Goal: Task Accomplishment & Management: Use online tool/utility

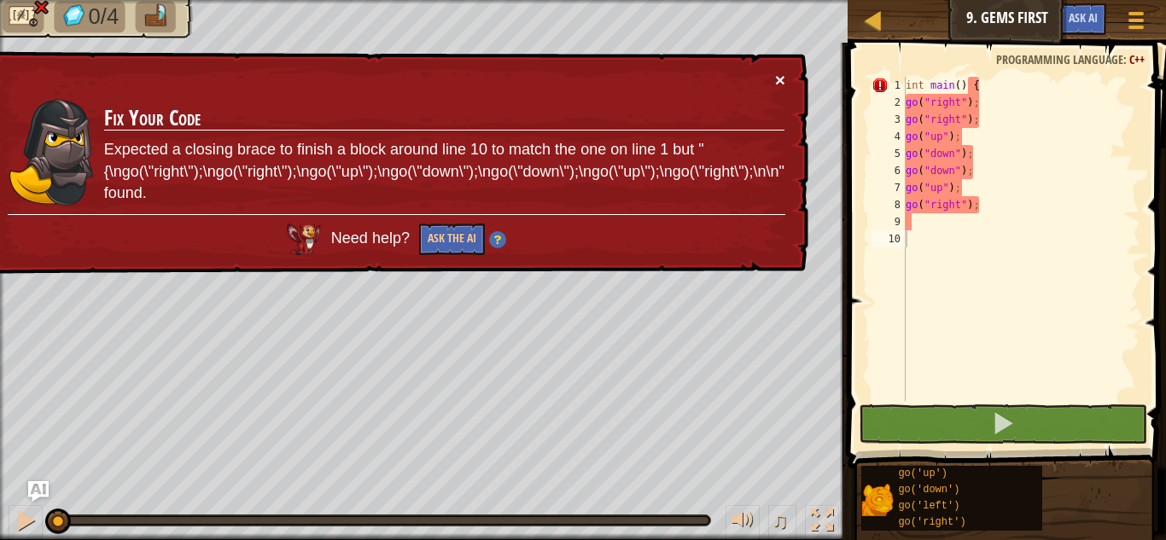
click at [777, 76] on button "×" at bounding box center [780, 80] width 10 height 18
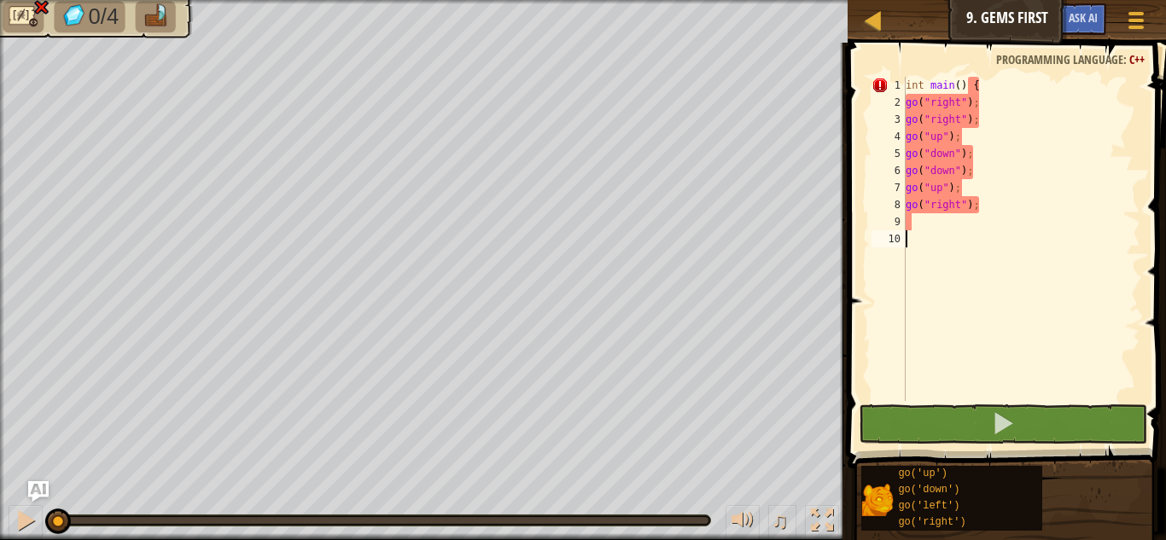
click at [932, 242] on div "int main ( ) { go ( " right " ) ; go ( " right " ) ; go ( " up " ) ; go ( " dow…" at bounding box center [1021, 256] width 238 height 359
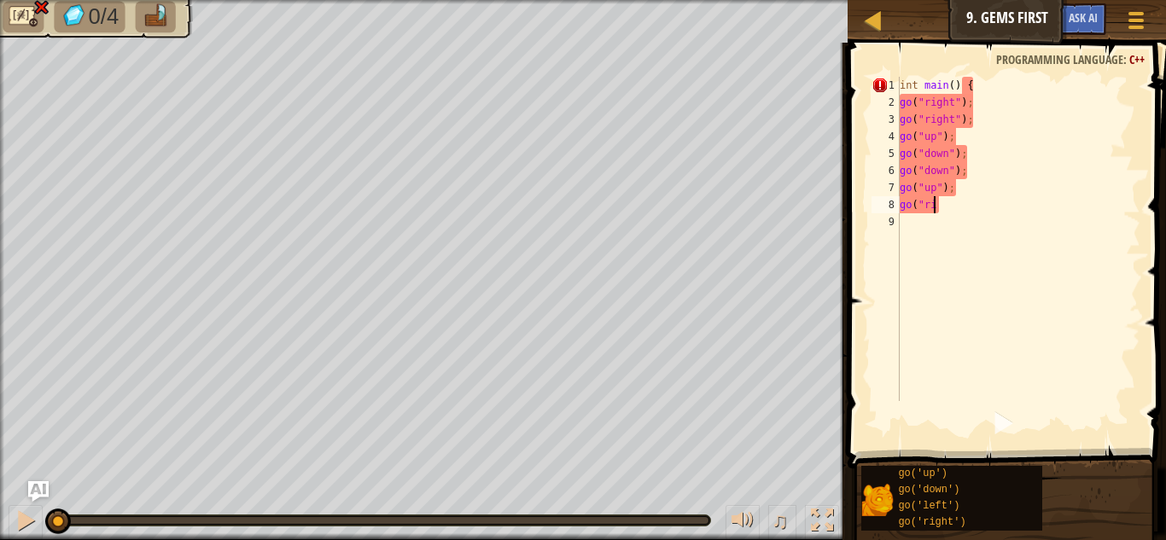
type textarea "g"
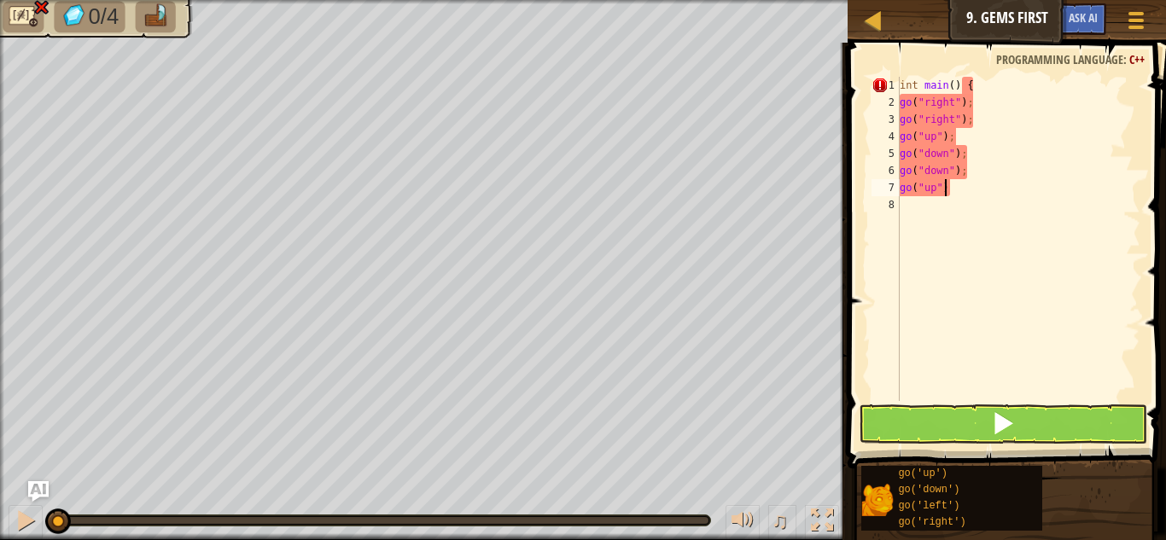
type textarea "g"
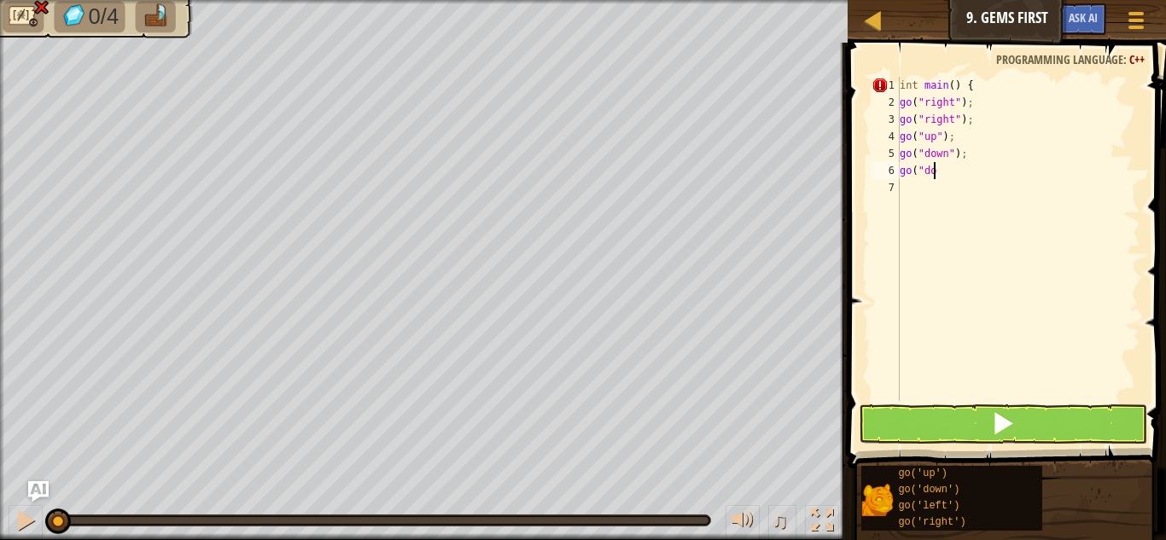
type textarea "g"
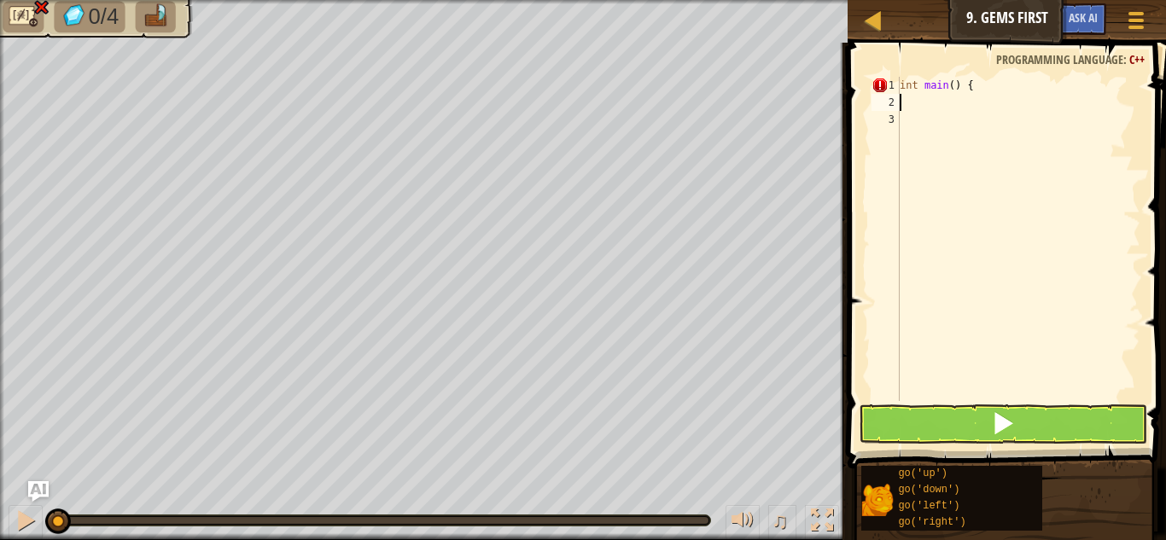
scroll to position [8, 0]
type textarea "go"
type textarea "g"
type textarea "o"
type textarea "g"
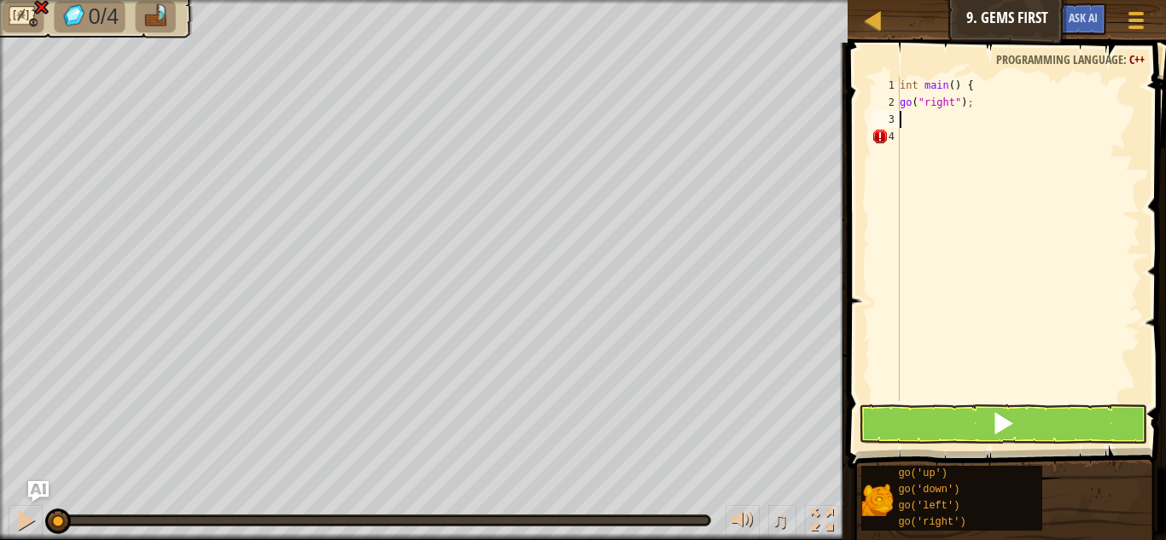
type textarea "go"
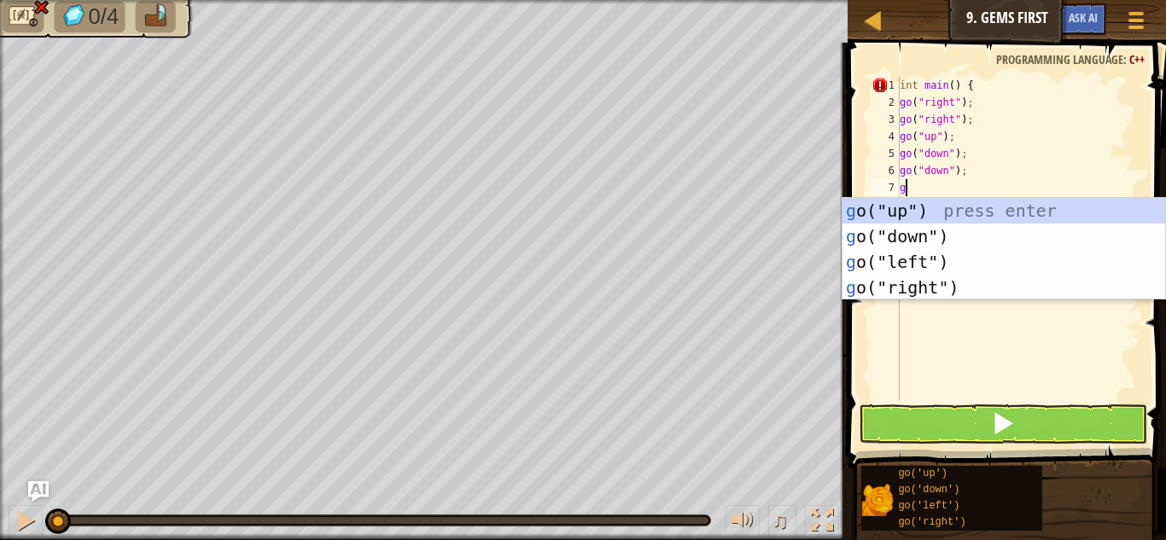
type textarea "go"
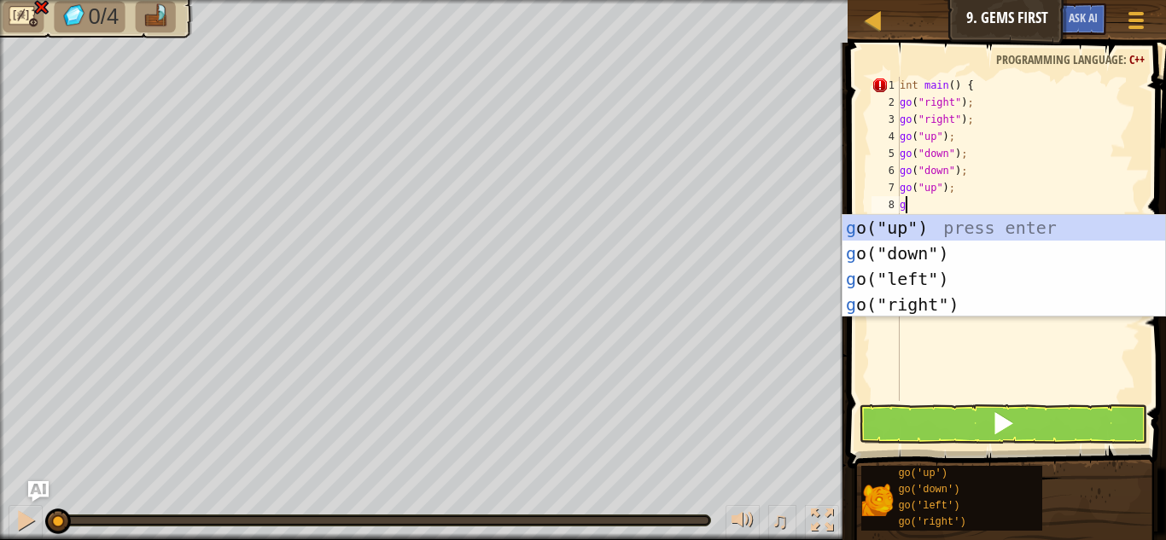
type textarea "go"
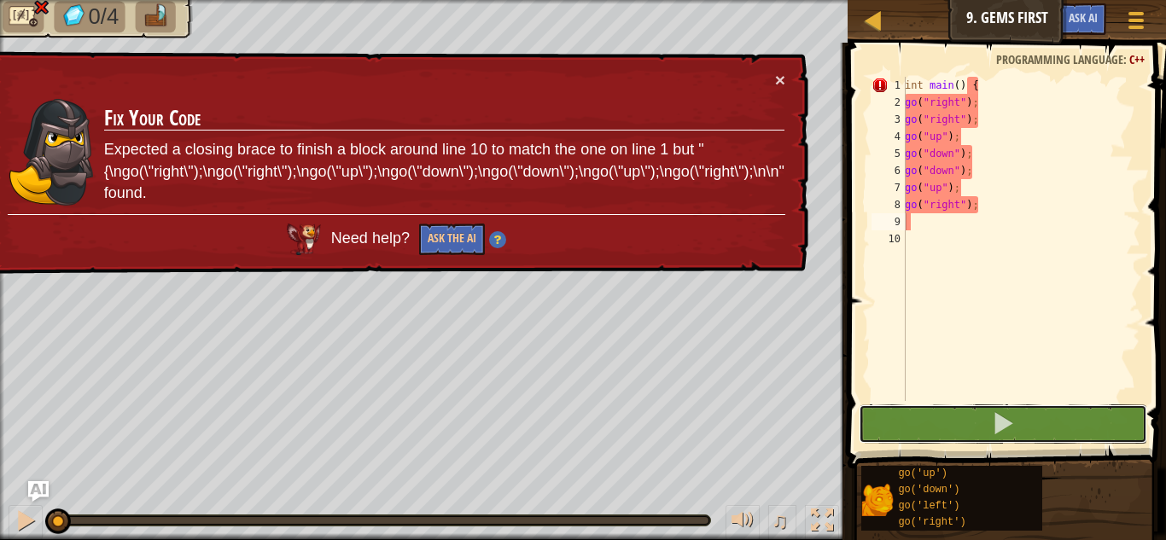
drag, startPoint x: 945, startPoint y: 409, endPoint x: 928, endPoint y: 170, distance: 239.6
click at [928, 170] on div "1 2 3 4 5 6 7 8 9 10 int main ( ) { go ( " right " ) ; go ( " right " ) ; go ( …" at bounding box center [1005, 289] width 324 height 476
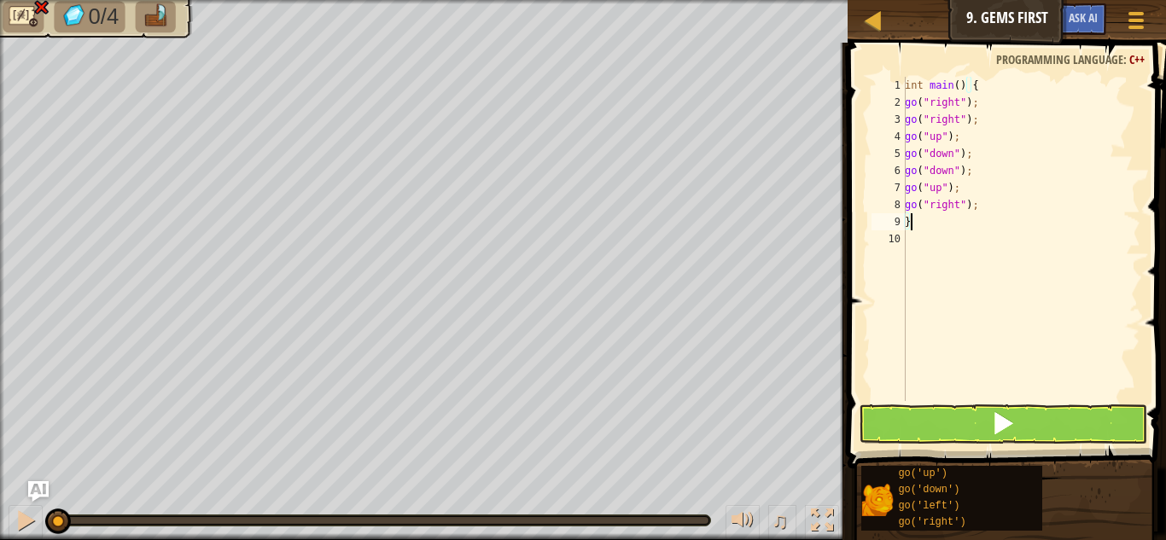
type textarea "}"
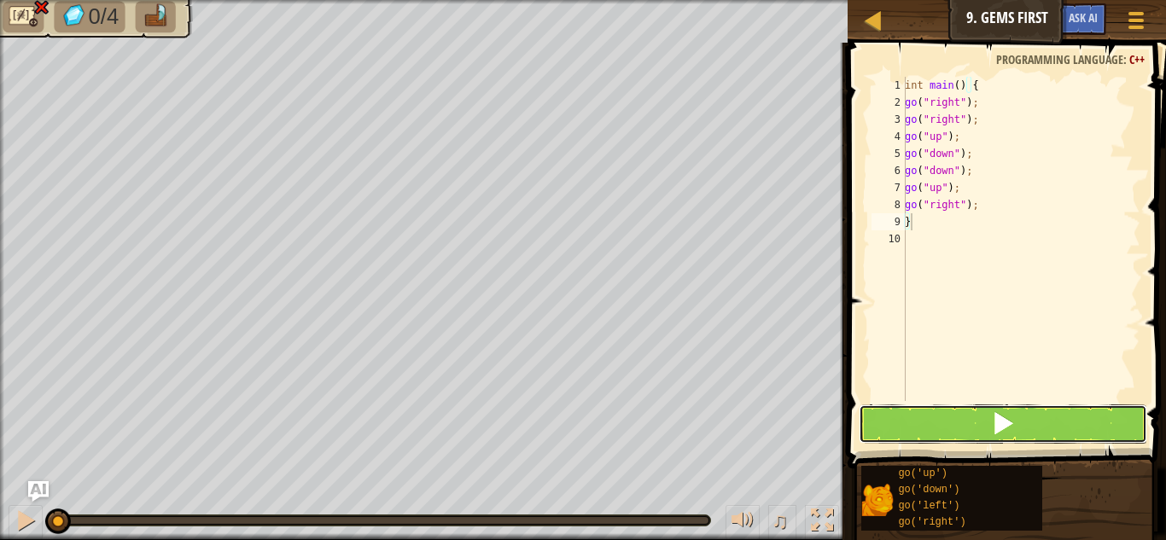
click at [914, 427] on button at bounding box center [1003, 424] width 289 height 39
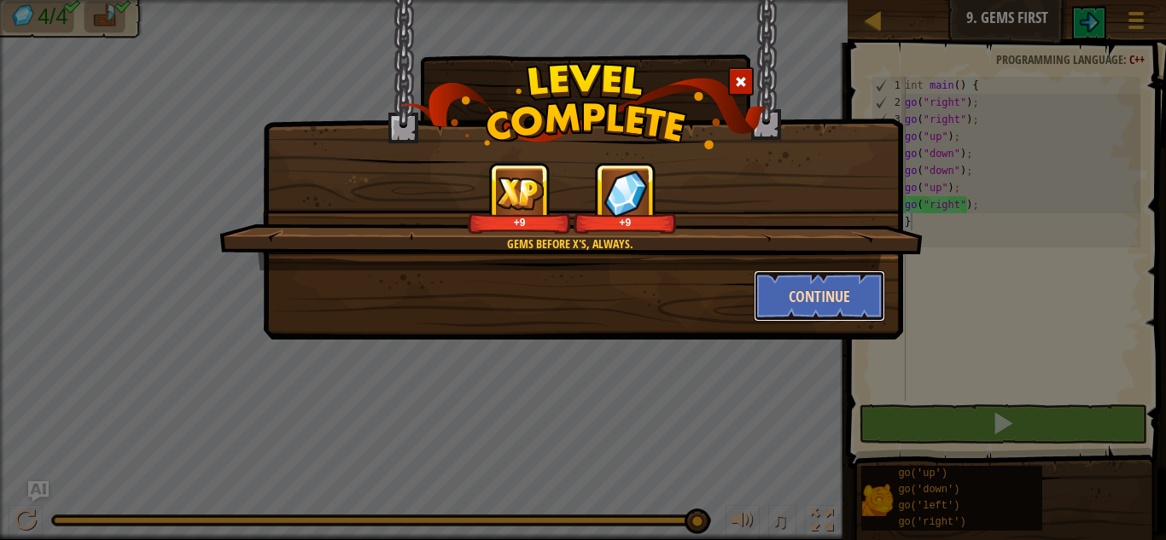
click at [848, 298] on button "Continue" at bounding box center [820, 296] width 132 height 51
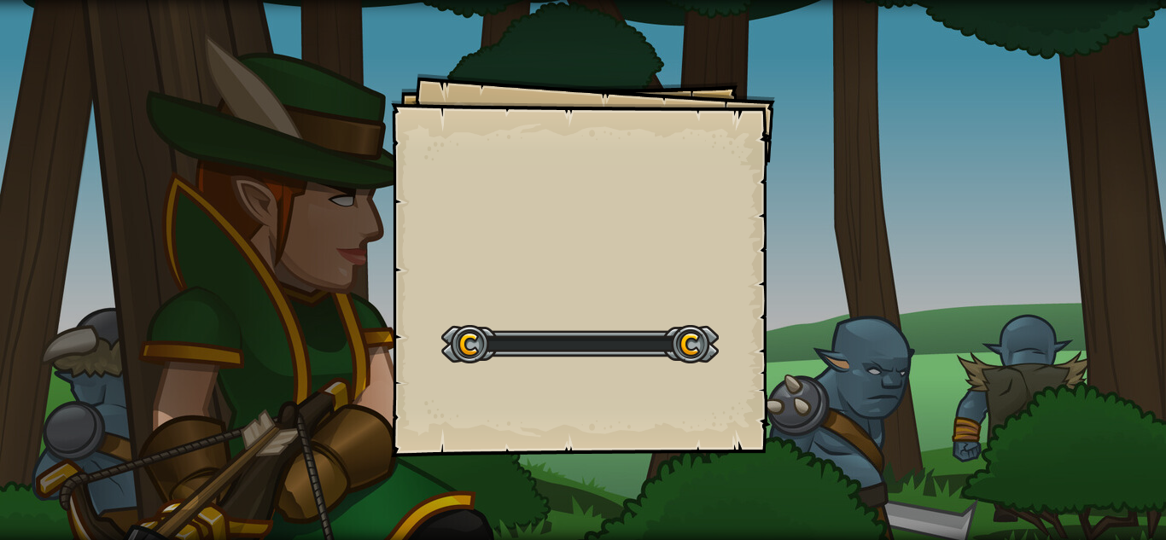
click at [983, 276] on div "Goals Start Level Error loading from server. Try refreshing the page. You'll ne…" at bounding box center [583, 270] width 1166 height 540
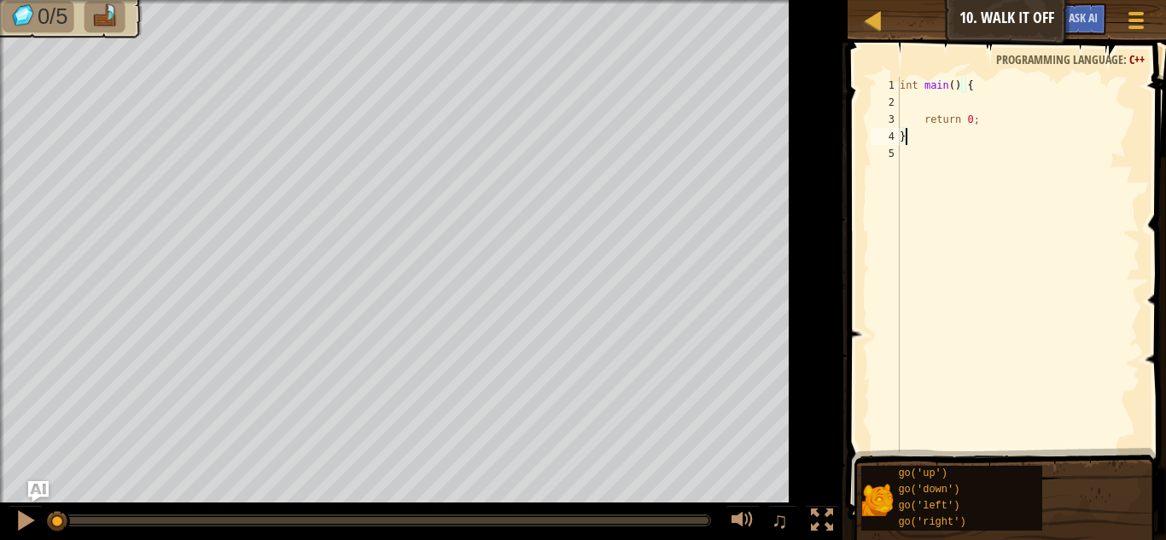
type textarea "}"
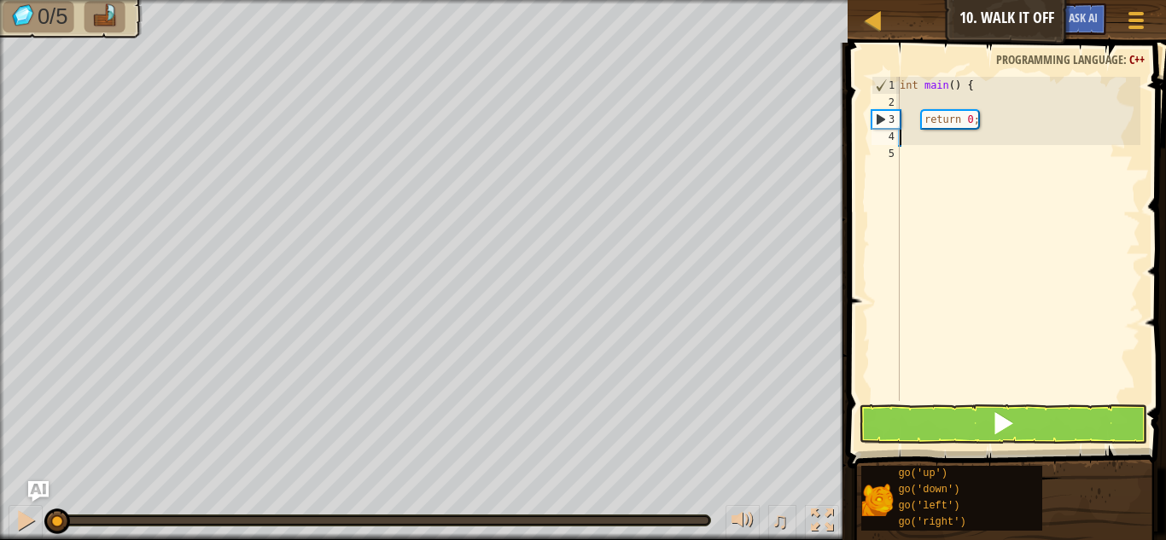
type textarea "}"
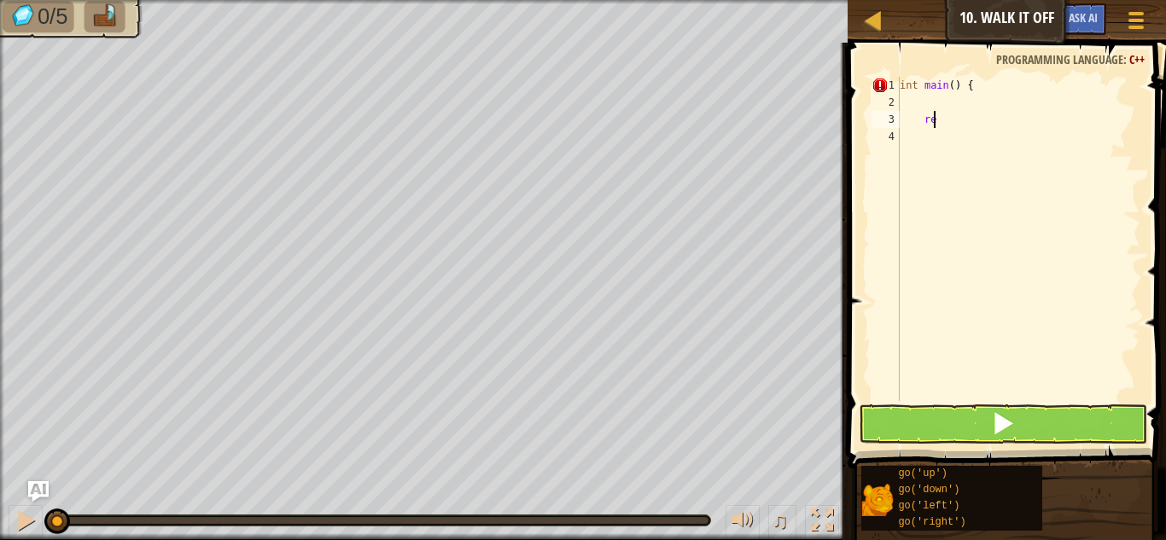
type textarea "r"
type textarea "go"
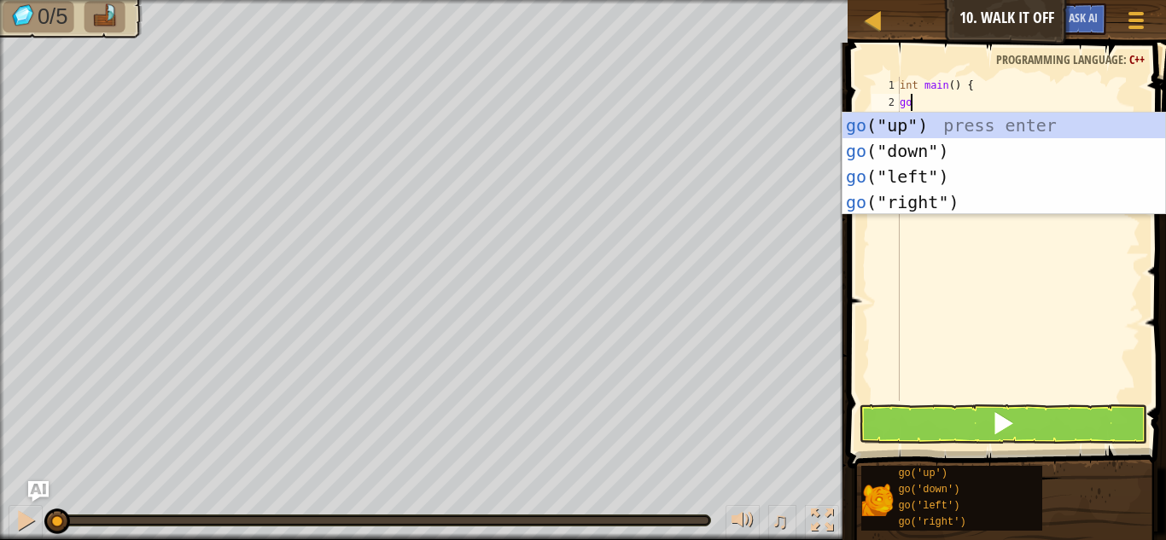
scroll to position [8, 1]
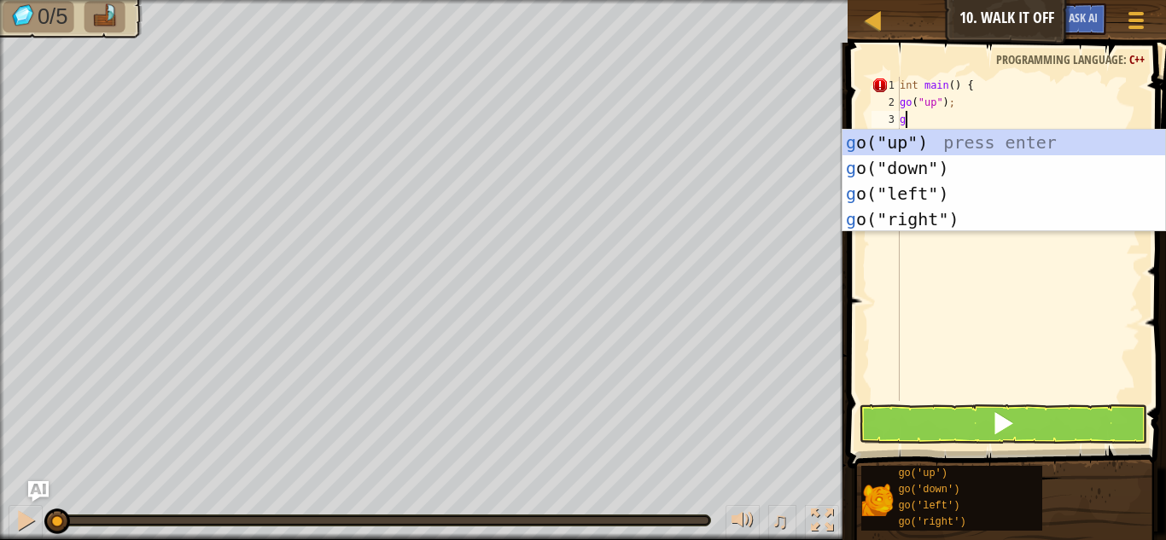
type textarea "go"
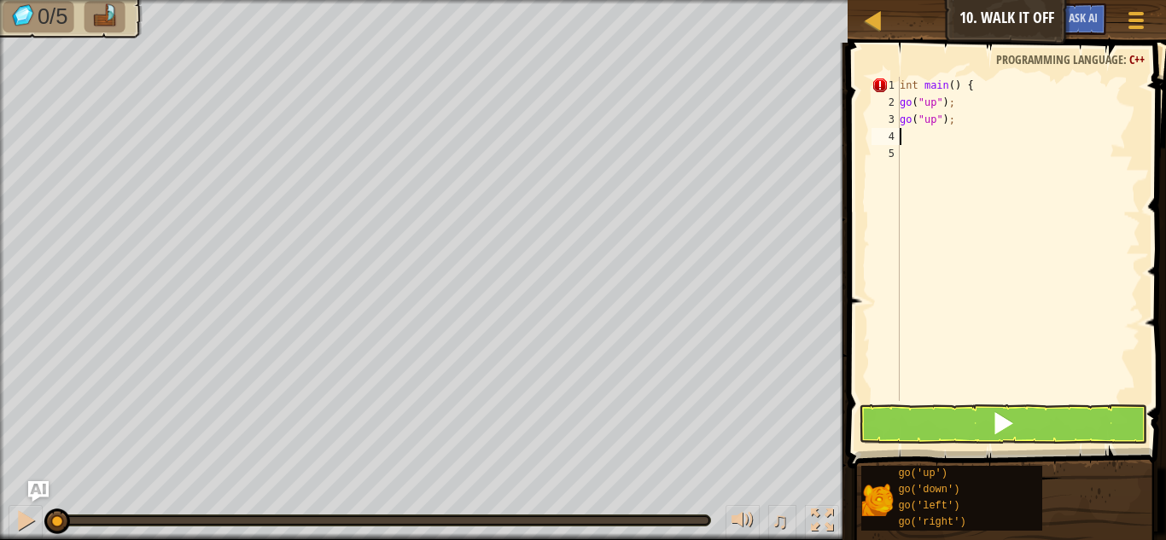
type textarea "go"
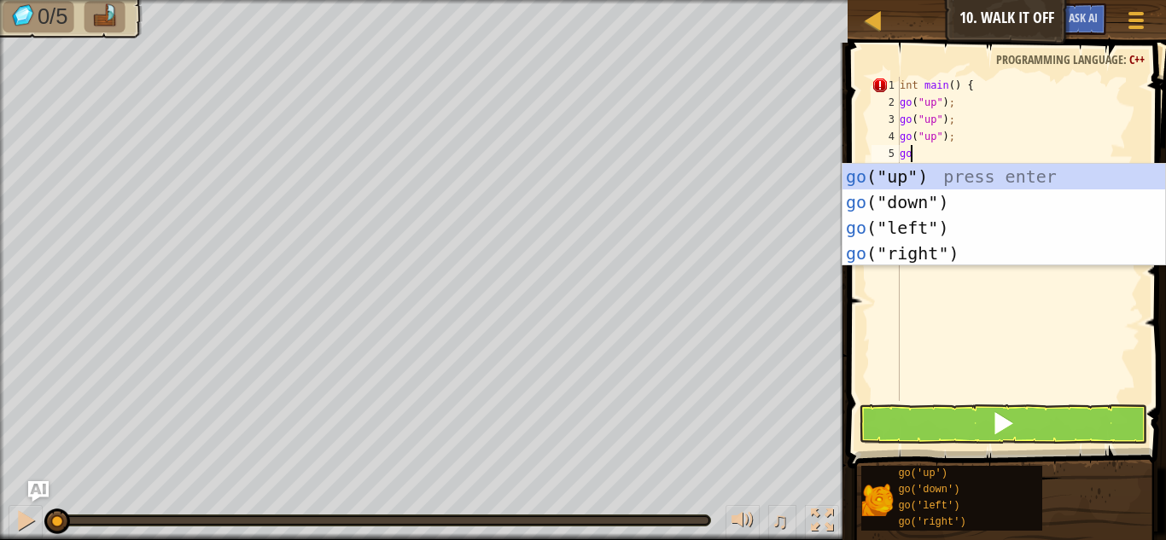
scroll to position [8, 2]
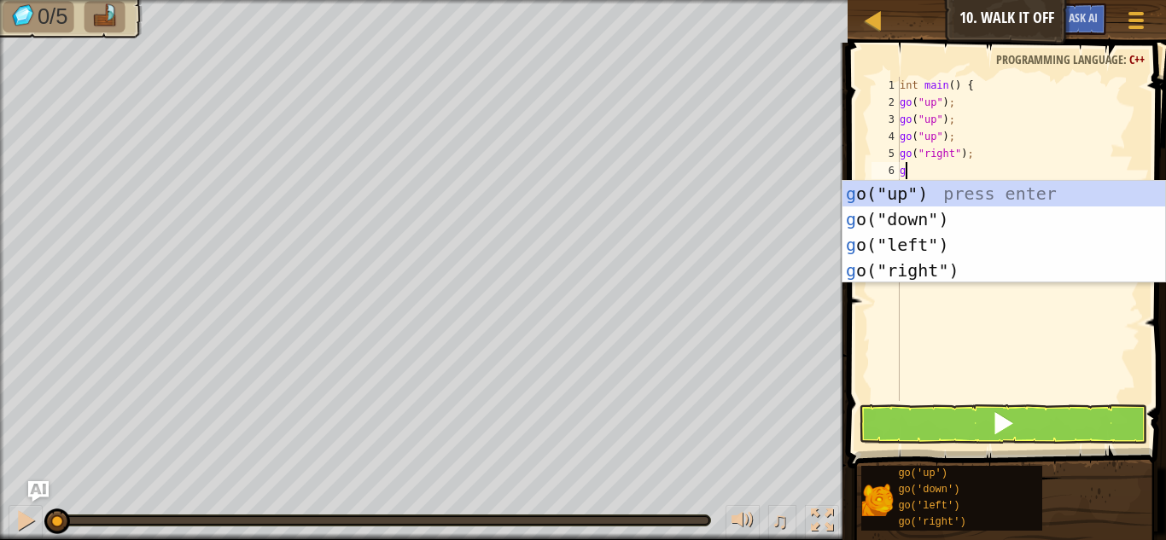
type textarea "go"
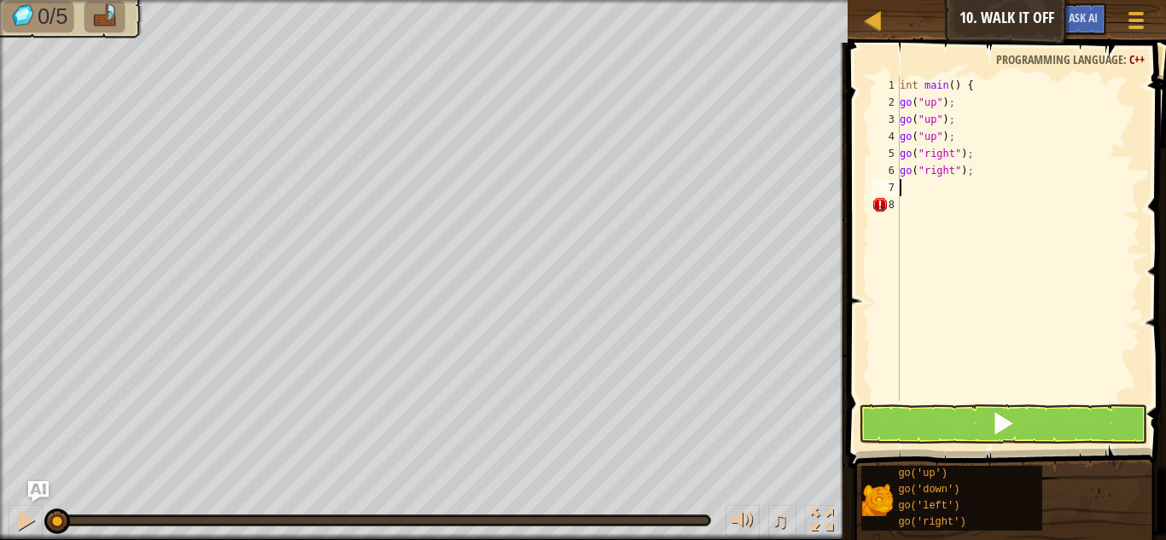
scroll to position [8, 1]
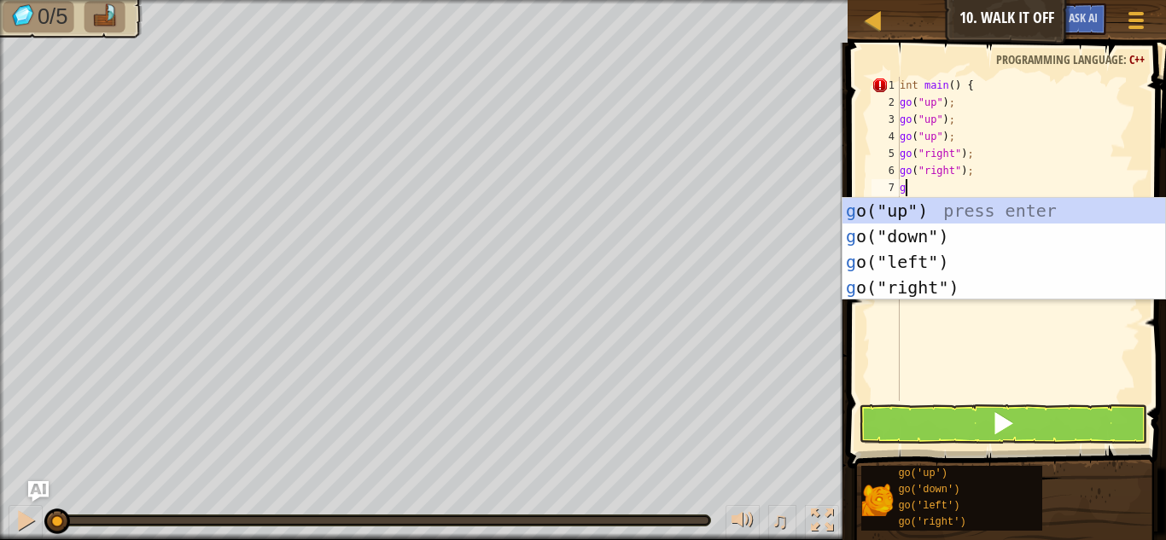
type textarea "go"
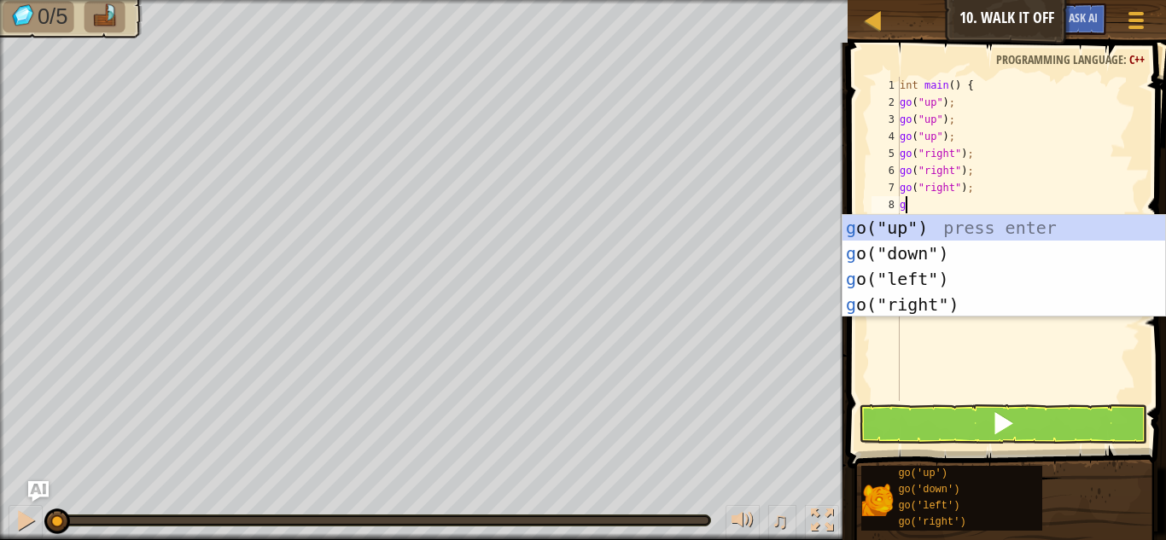
type textarea "go"
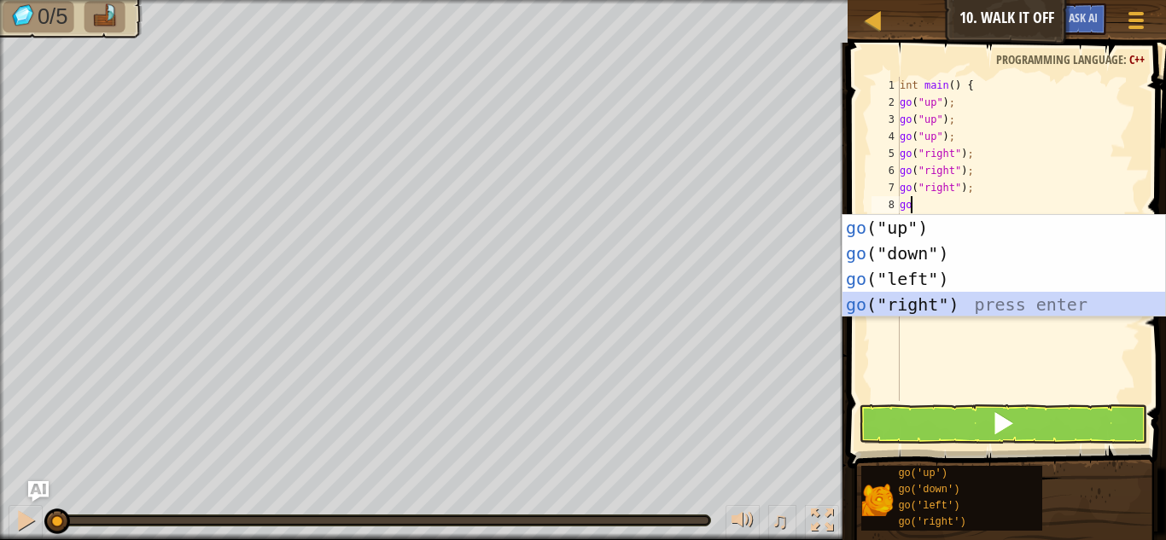
scroll to position [8, 1]
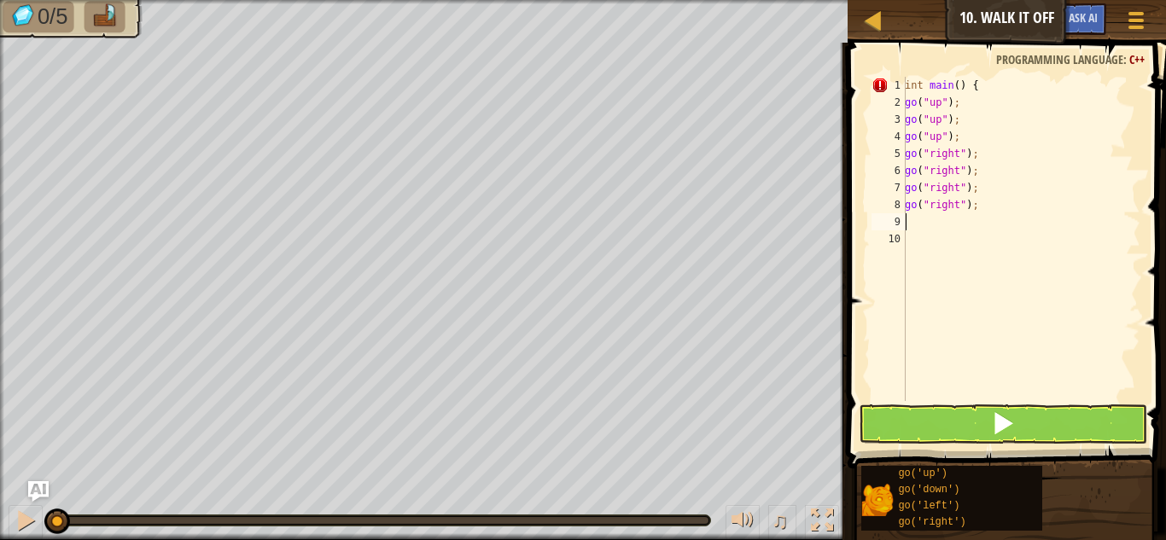
type textarea "go"
type textarea "g"
type textarea "go"
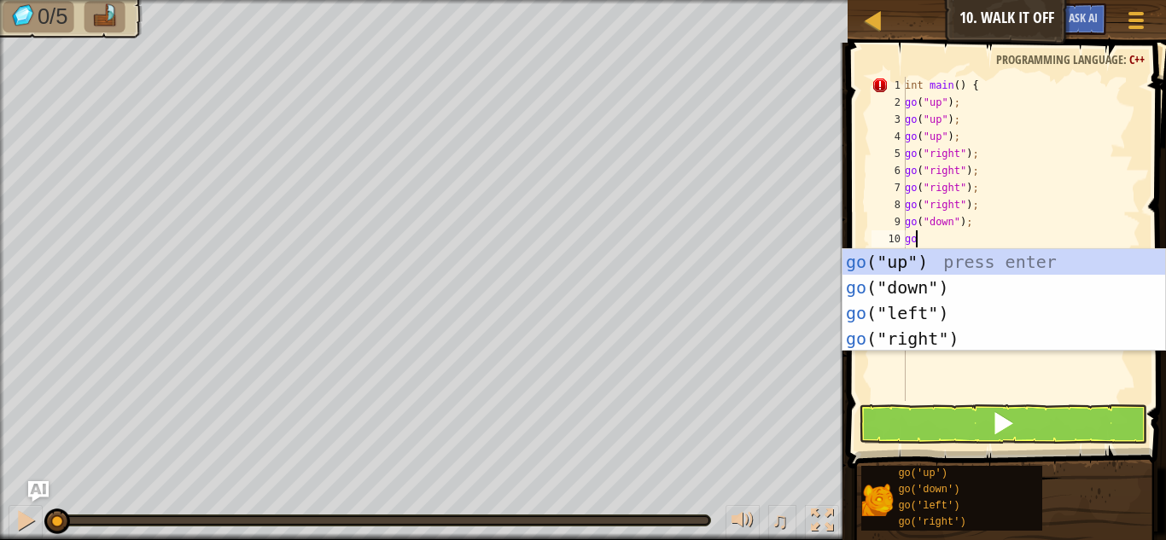
scroll to position [8, 2]
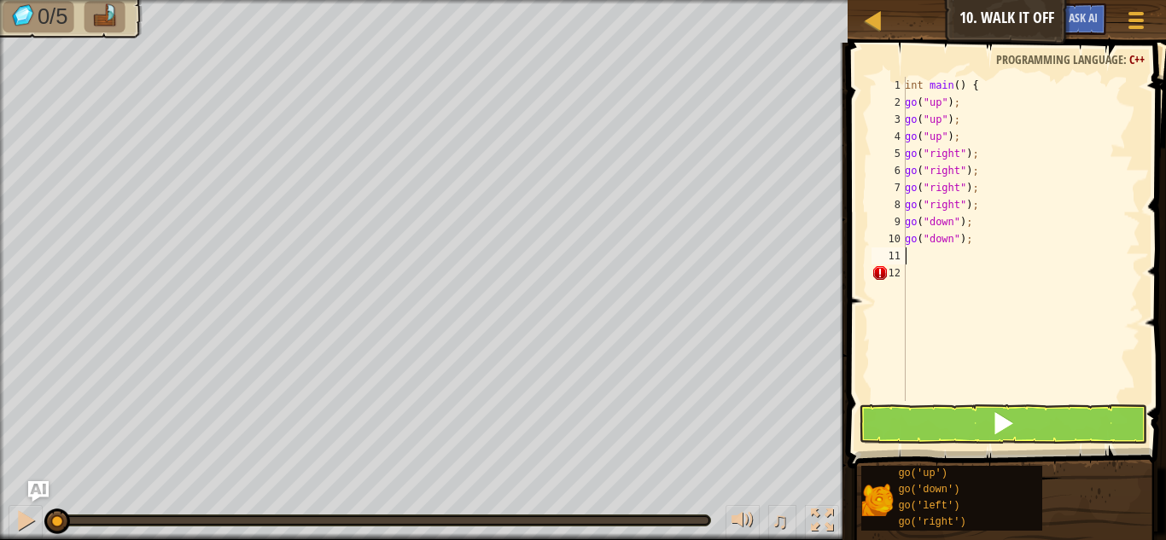
type textarea "go"
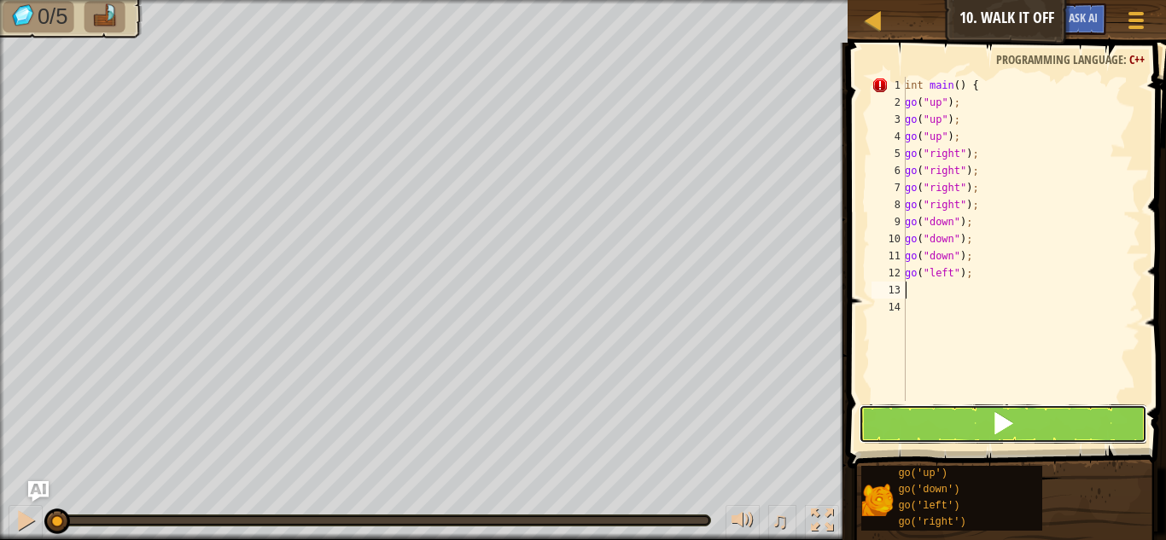
click at [992, 420] on span at bounding box center [1003, 423] width 24 height 24
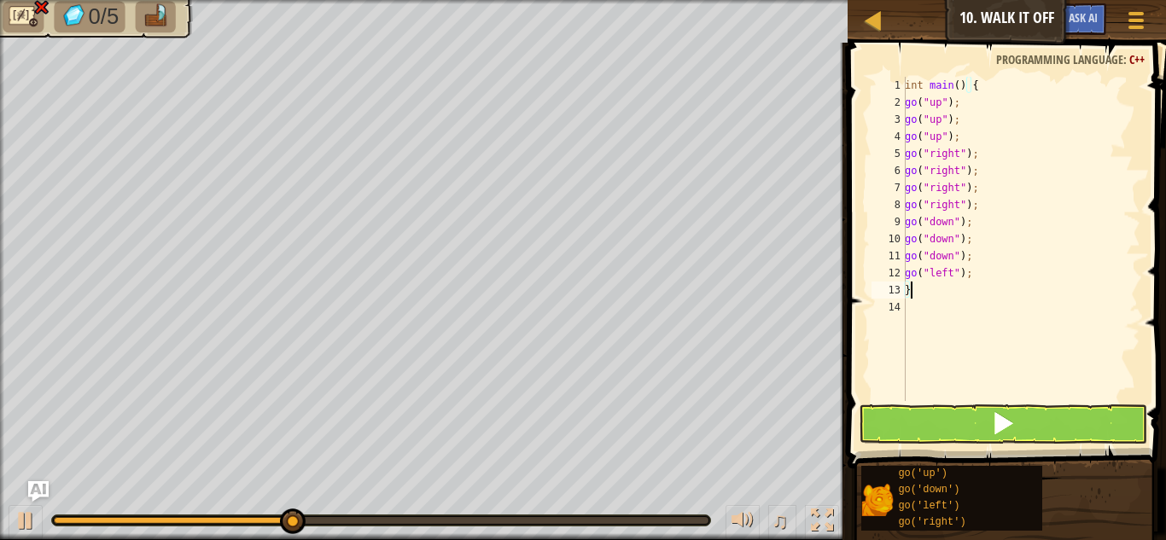
type textarea "}"
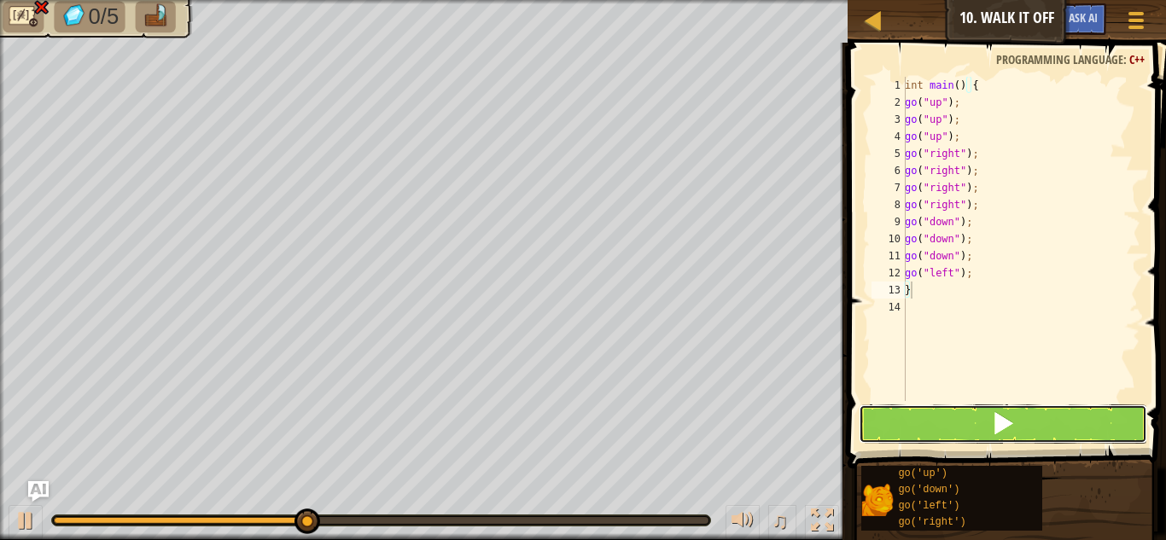
click at [894, 419] on button at bounding box center [1003, 424] width 289 height 39
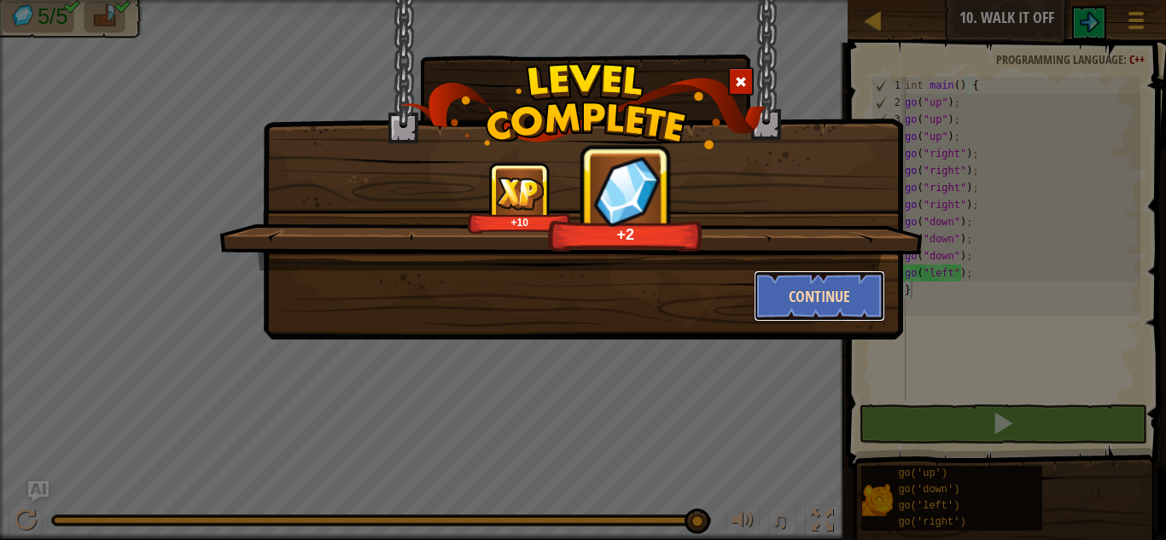
click at [820, 310] on button "Continue" at bounding box center [820, 296] width 132 height 51
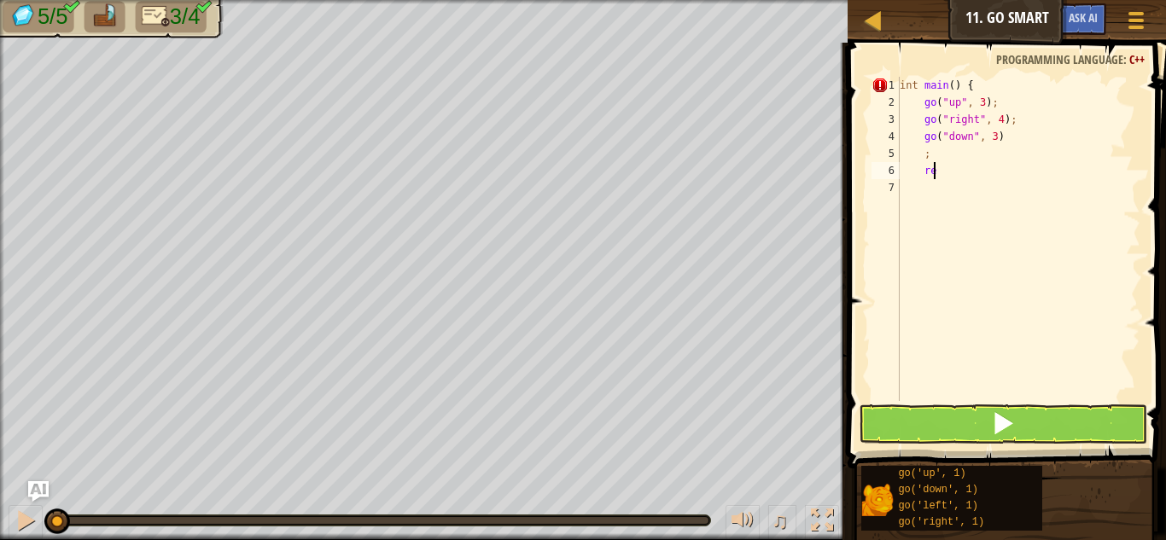
type textarea "r"
type textarea ";"
type textarea "g"
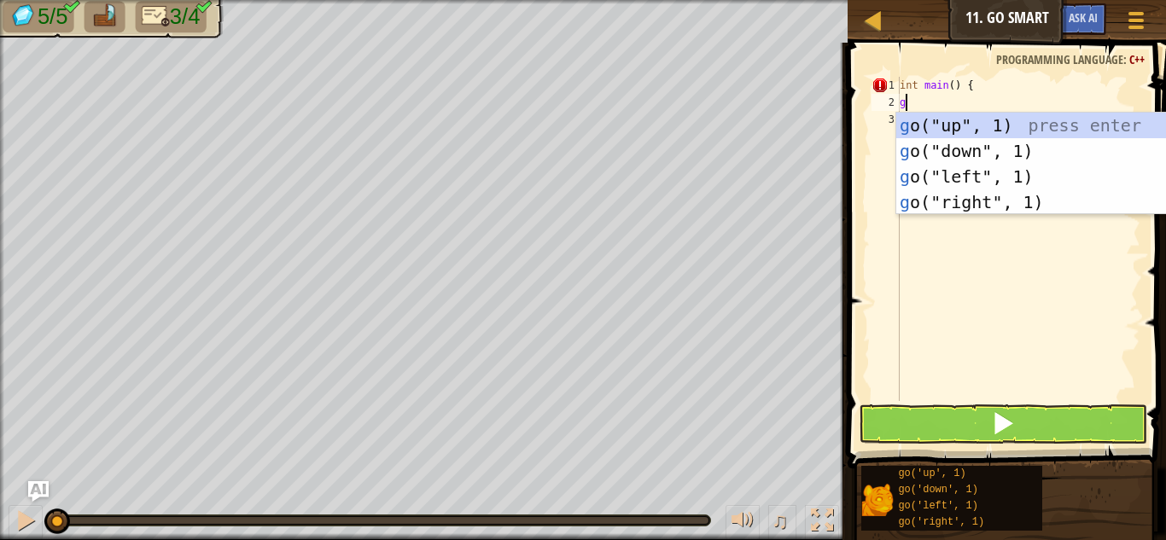
scroll to position [8, 0]
type textarea "go"
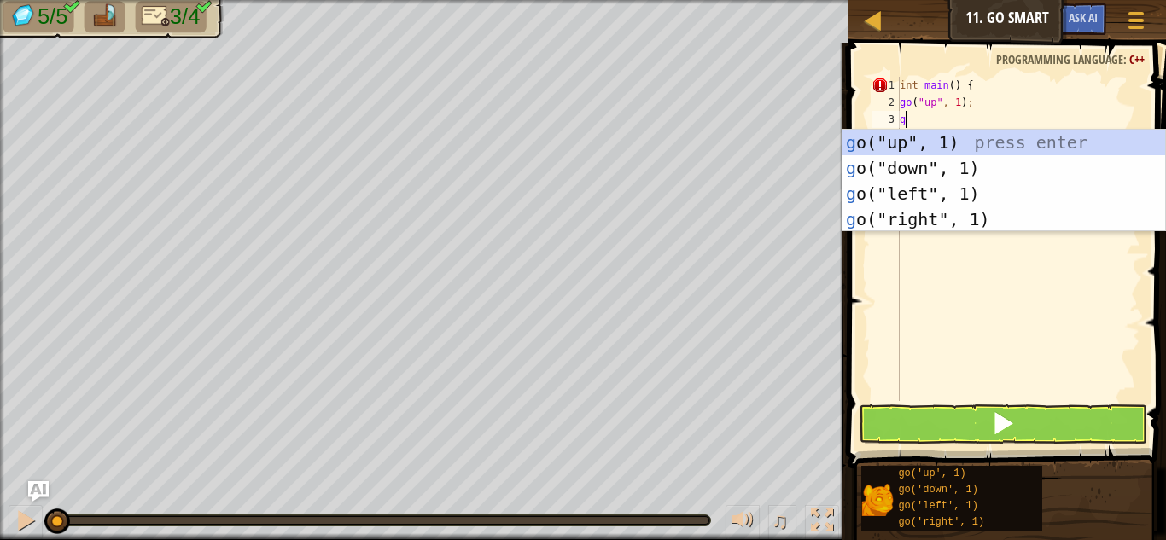
type textarea "go"
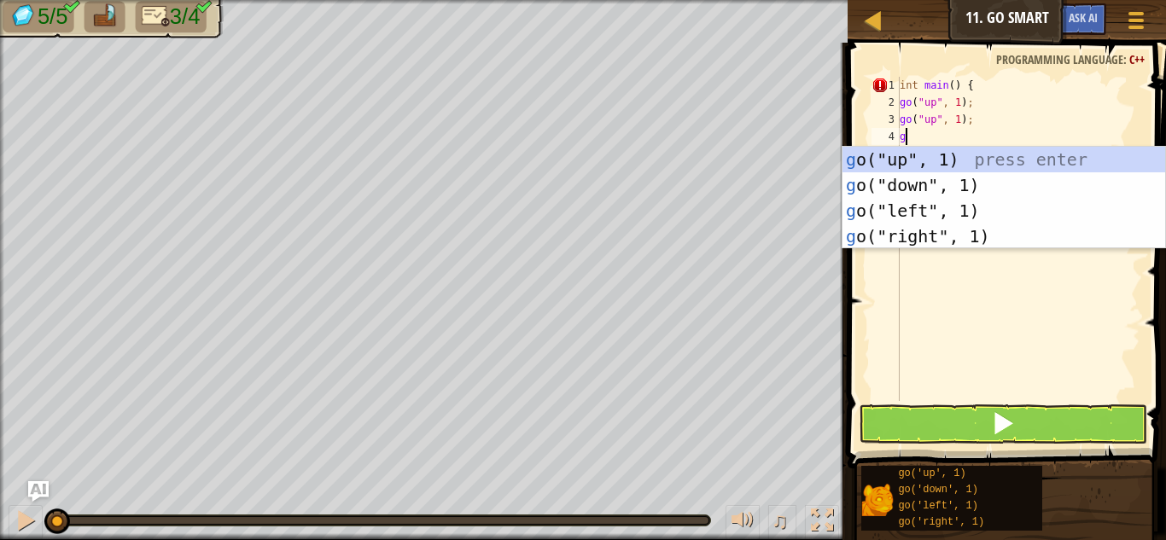
type textarea "go"
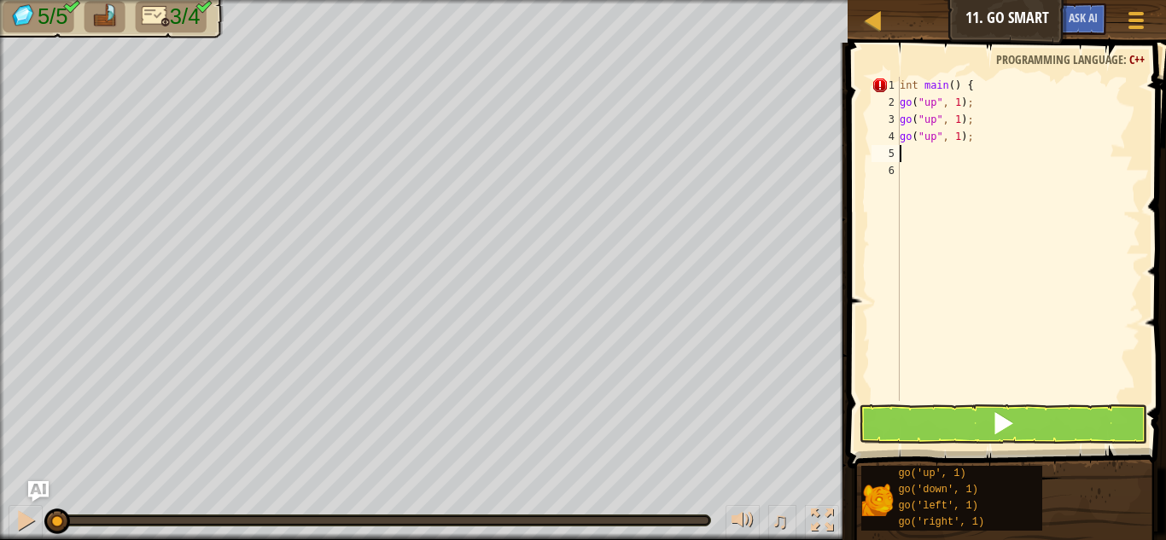
type textarea "go"
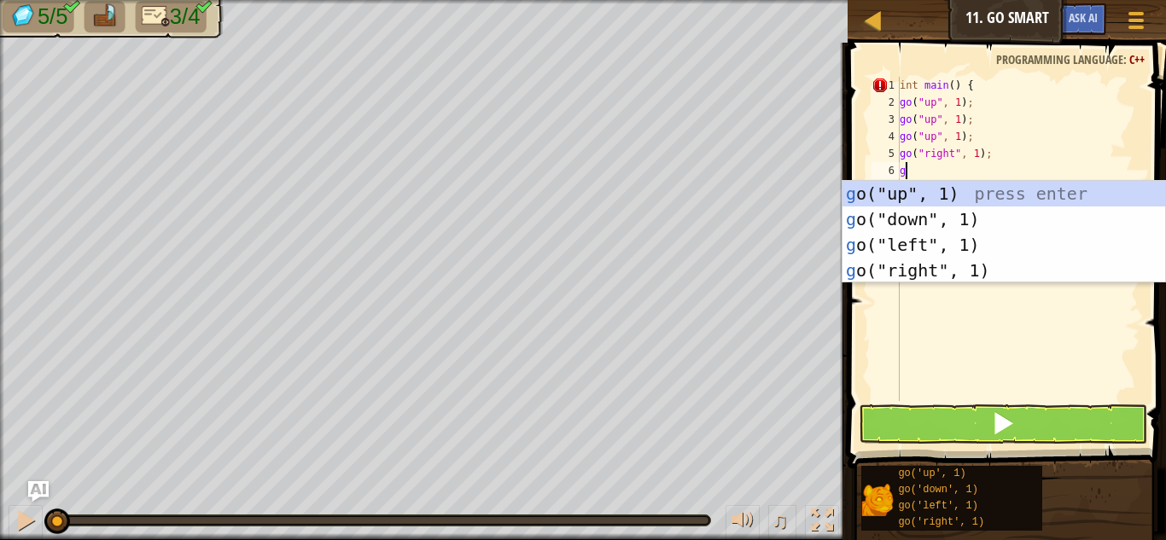
type textarea "go"
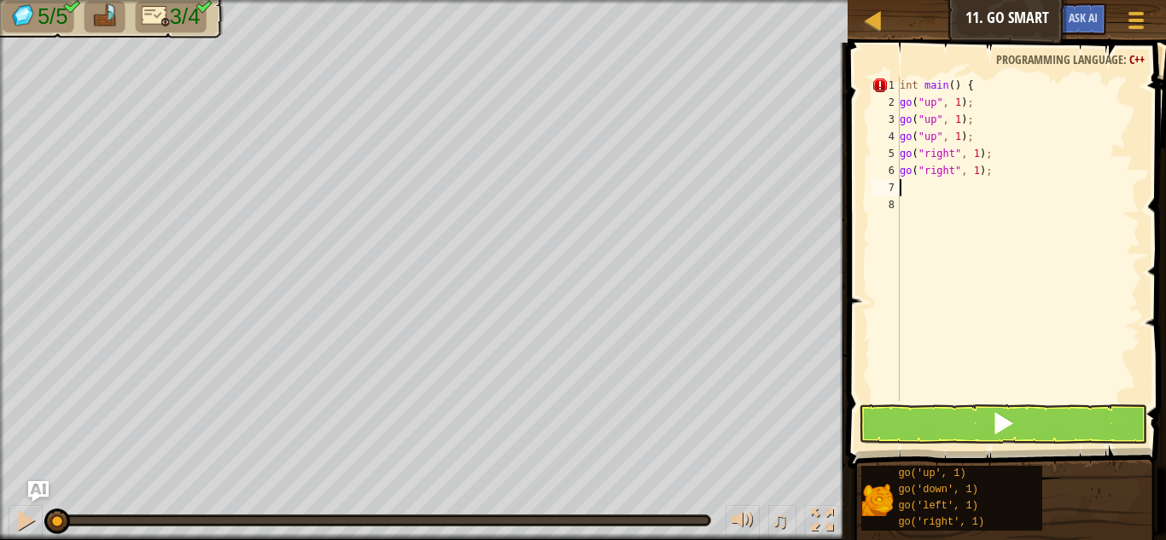
type textarea "go"
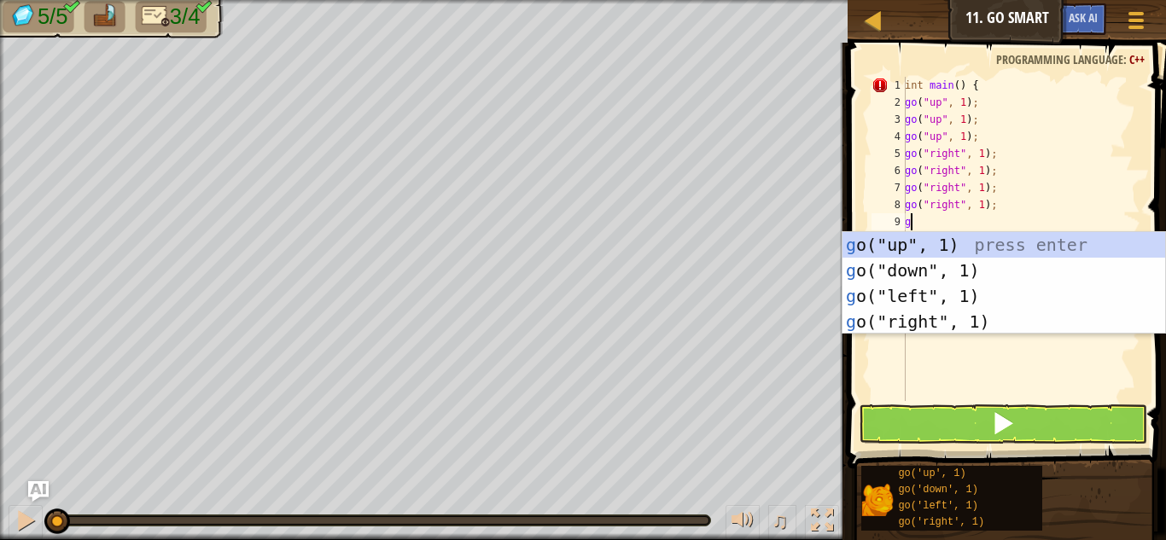
type textarea "go"
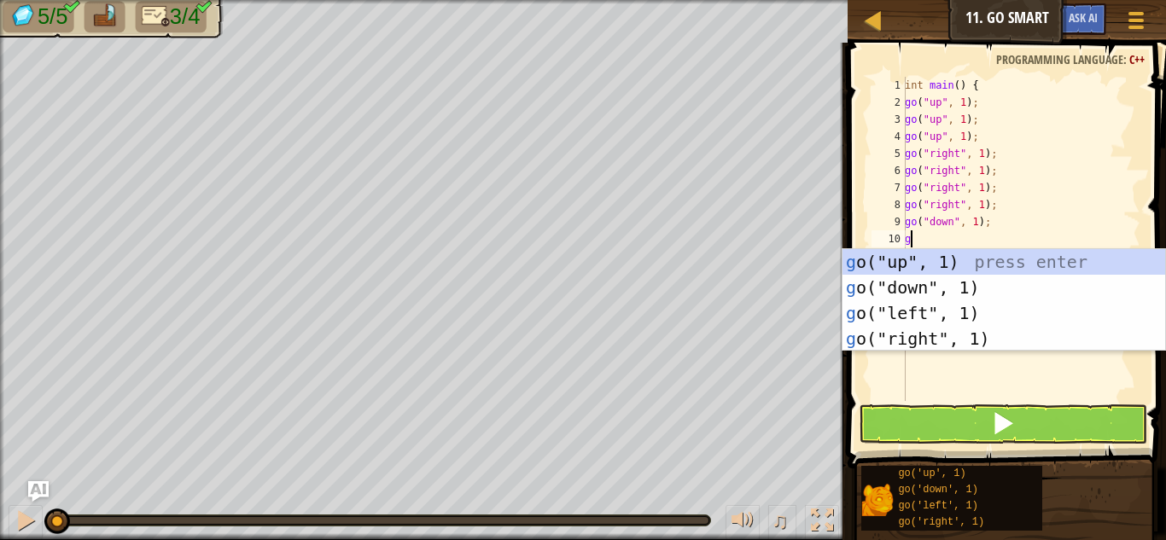
type textarea "go"
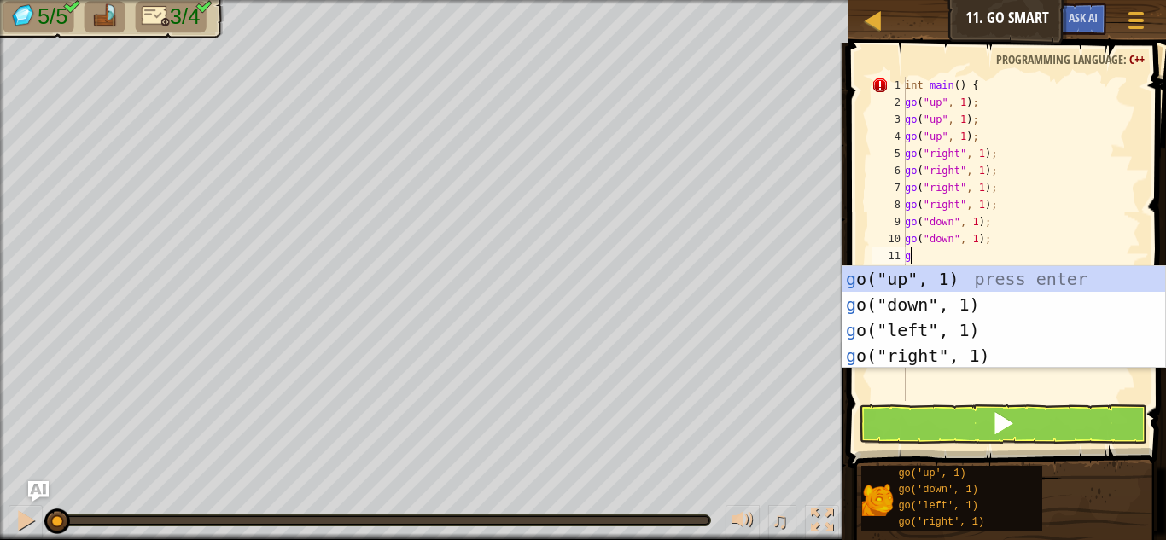
type textarea "go"
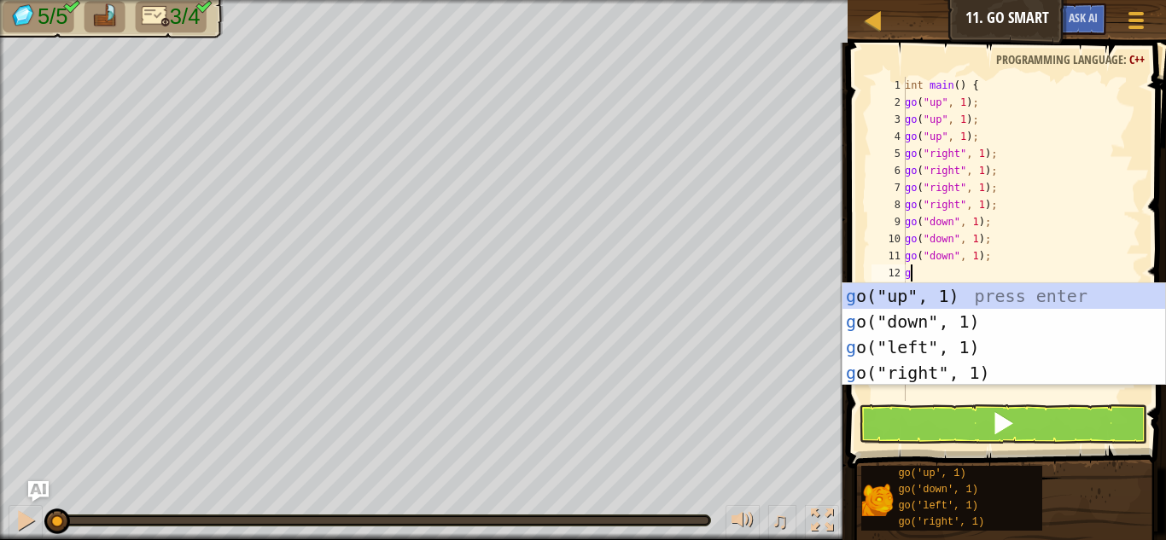
type textarea "go"
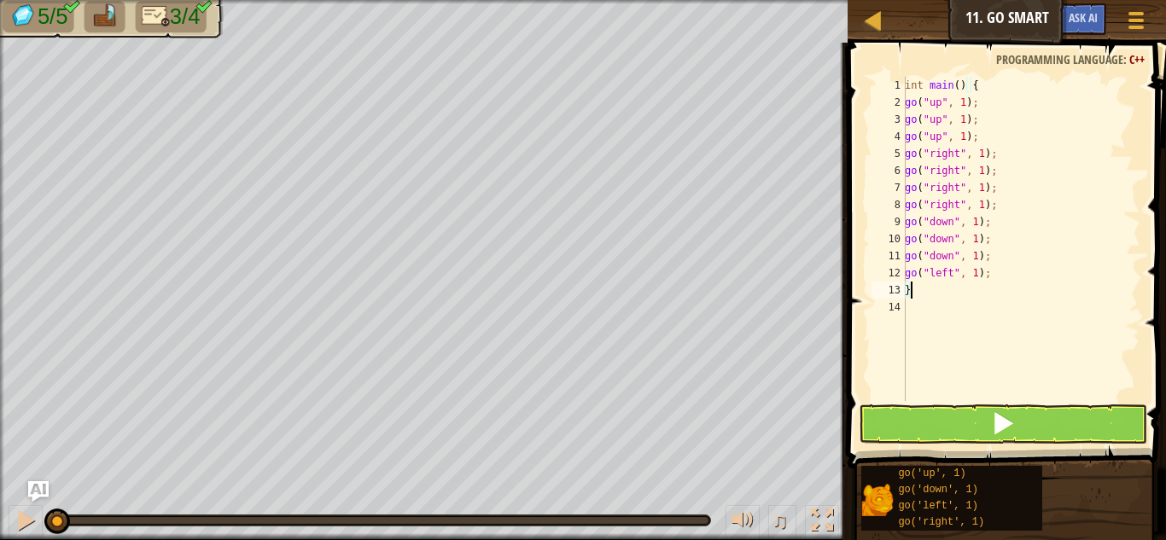
type textarea "}"
click at [913, 431] on button at bounding box center [1003, 424] width 289 height 39
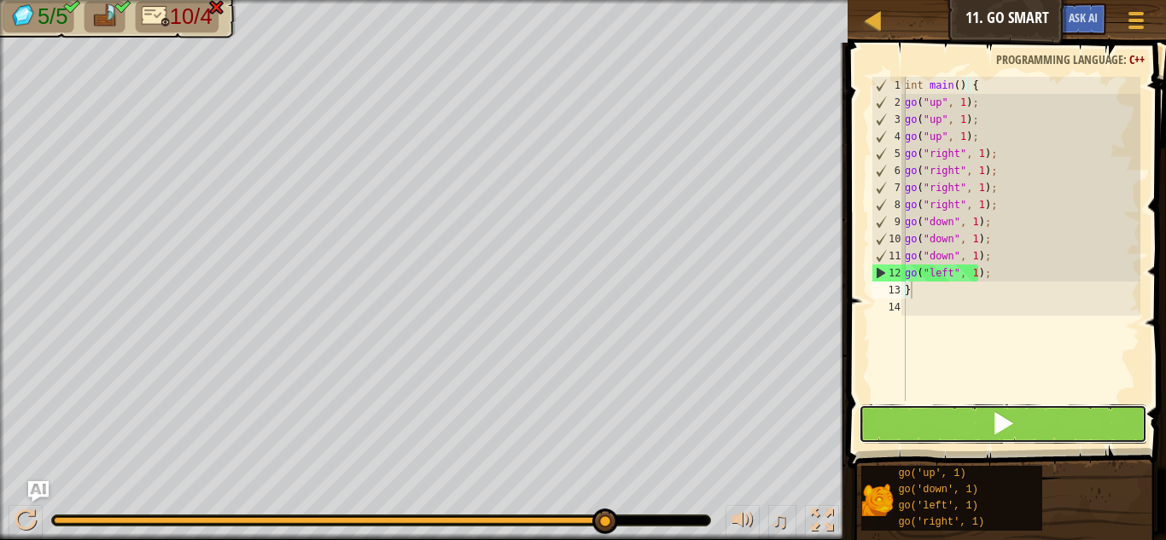
click at [886, 429] on button at bounding box center [1003, 424] width 289 height 39
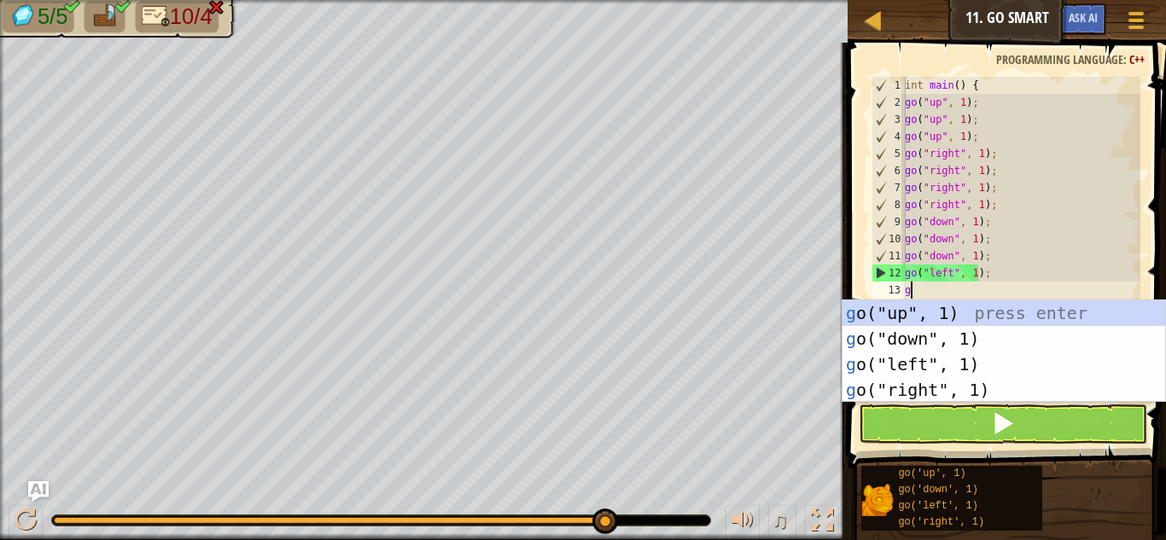
type textarea "go"
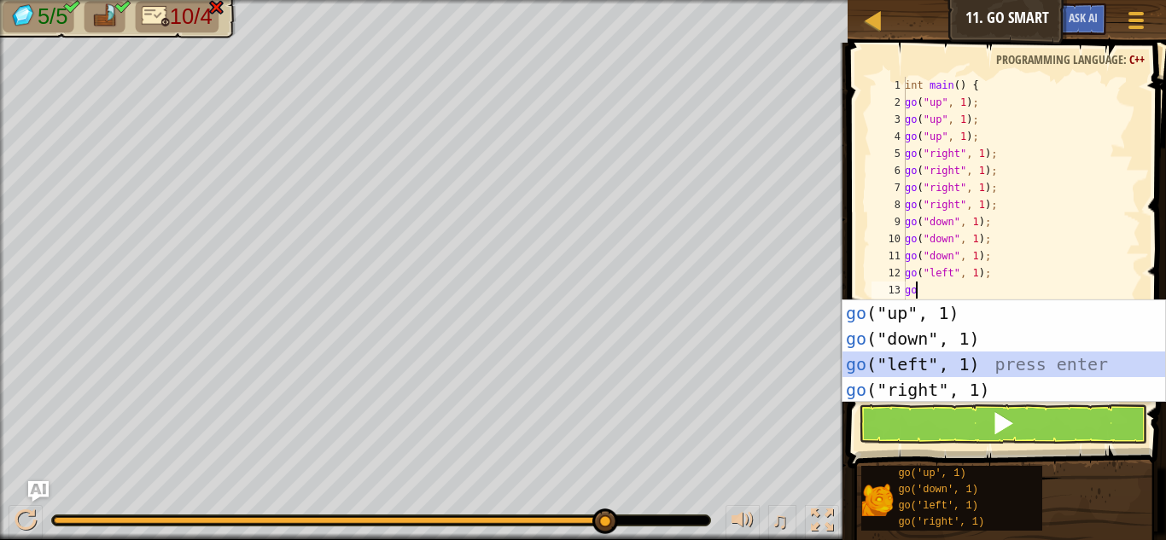
click at [920, 361] on div "go ("up", 1) press enter go ("down", 1) press enter go ("left", 1) press enter …" at bounding box center [1004, 377] width 323 height 154
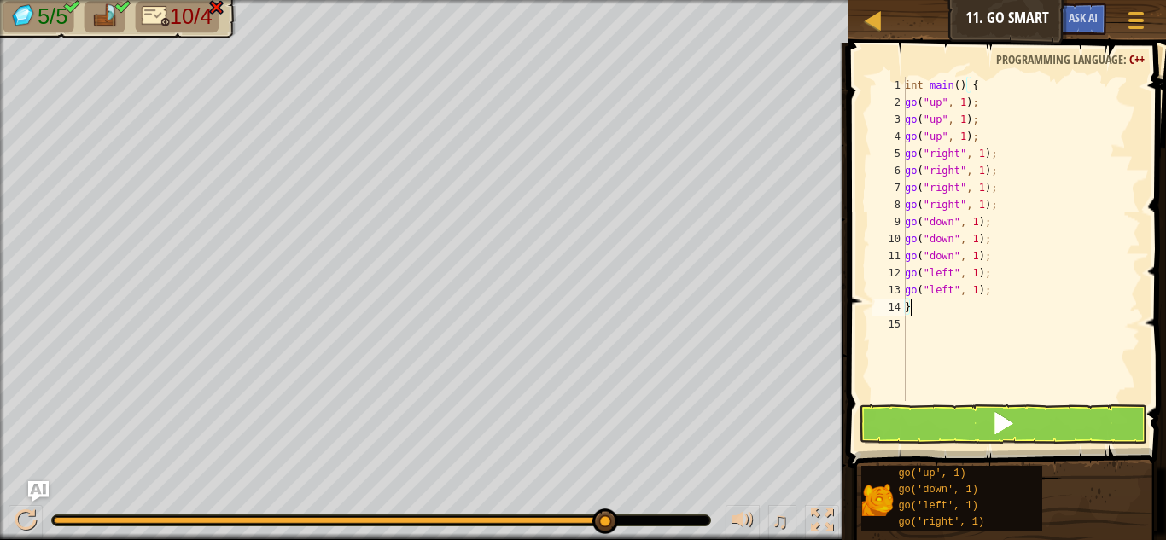
type textarea "}"
click at [912, 413] on button at bounding box center [1003, 424] width 289 height 39
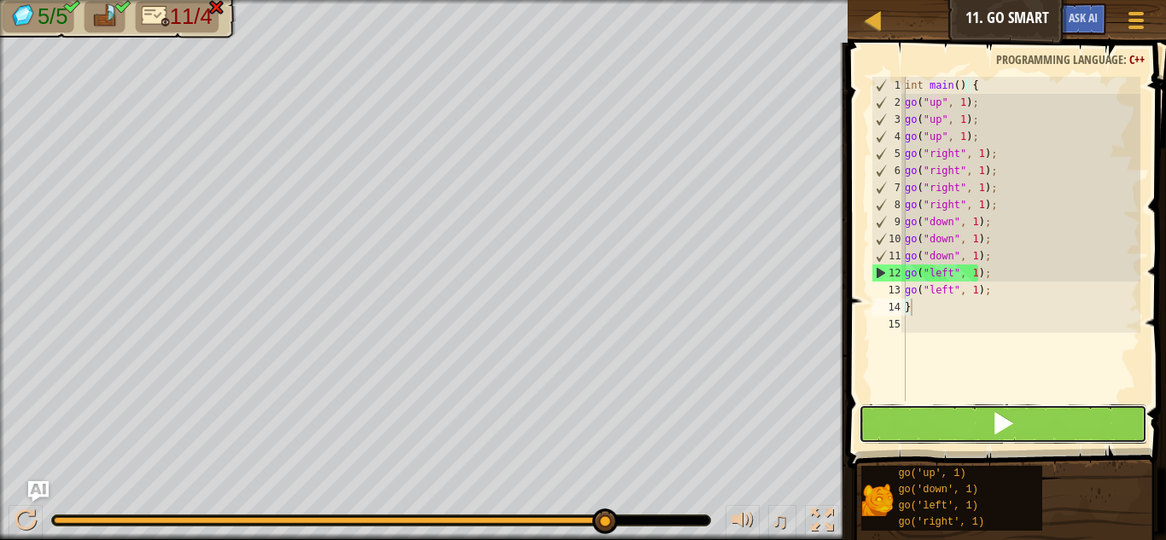
click at [895, 420] on button at bounding box center [1003, 424] width 289 height 39
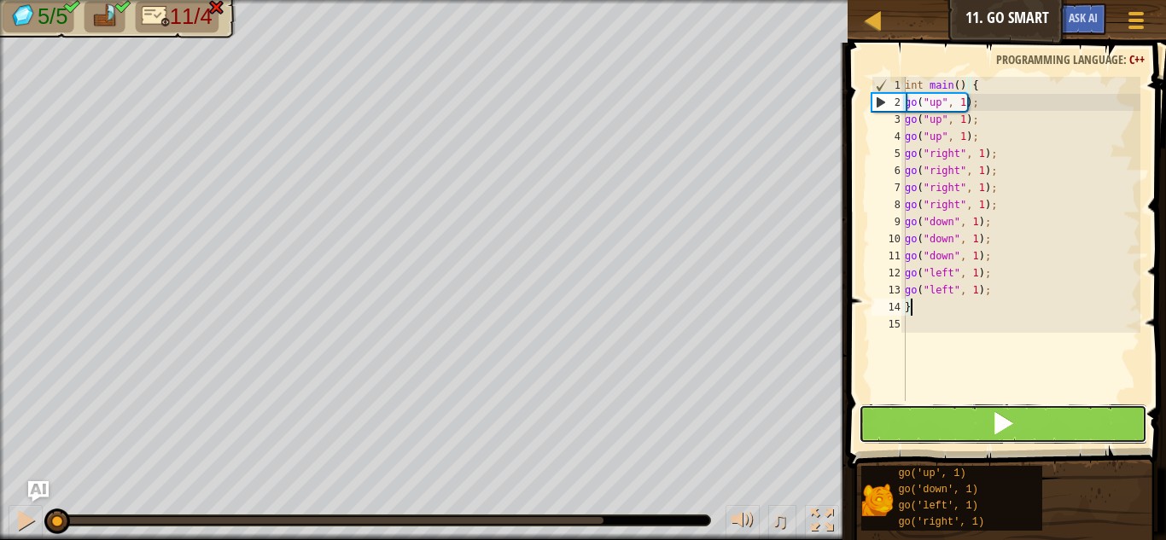
click at [894, 420] on button at bounding box center [1003, 424] width 289 height 39
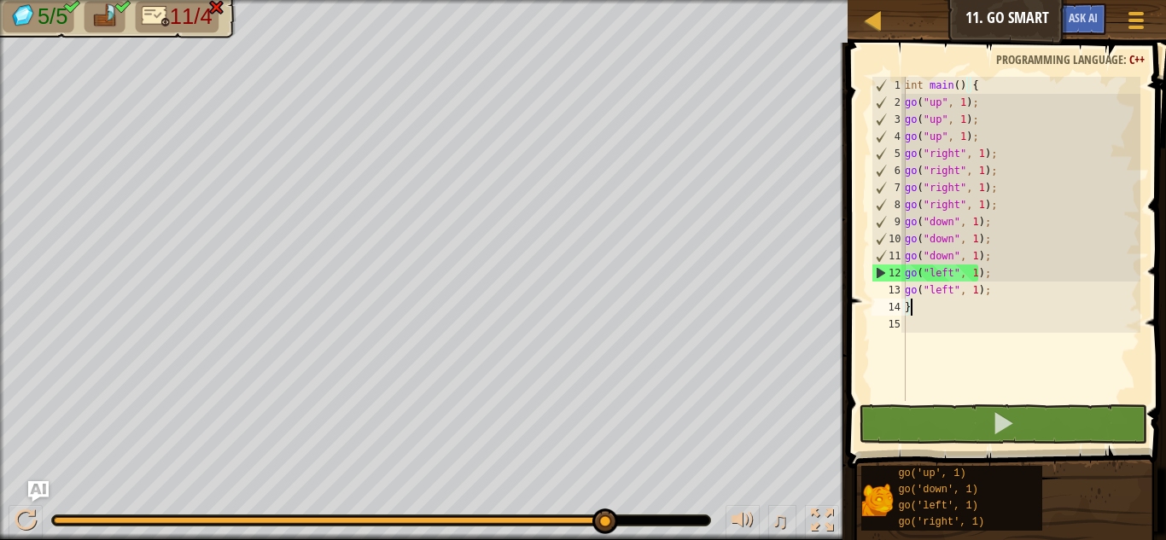
click at [188, 27] on li "11/4" at bounding box center [176, 17] width 83 height 32
click at [172, 27] on span "11/4" at bounding box center [191, 16] width 43 height 25
click at [166, 27] on li "11/4" at bounding box center [176, 17] width 83 height 32
click at [166, 26] on img at bounding box center [156, 16] width 28 height 24
click at [166, 17] on img at bounding box center [156, 16] width 28 height 24
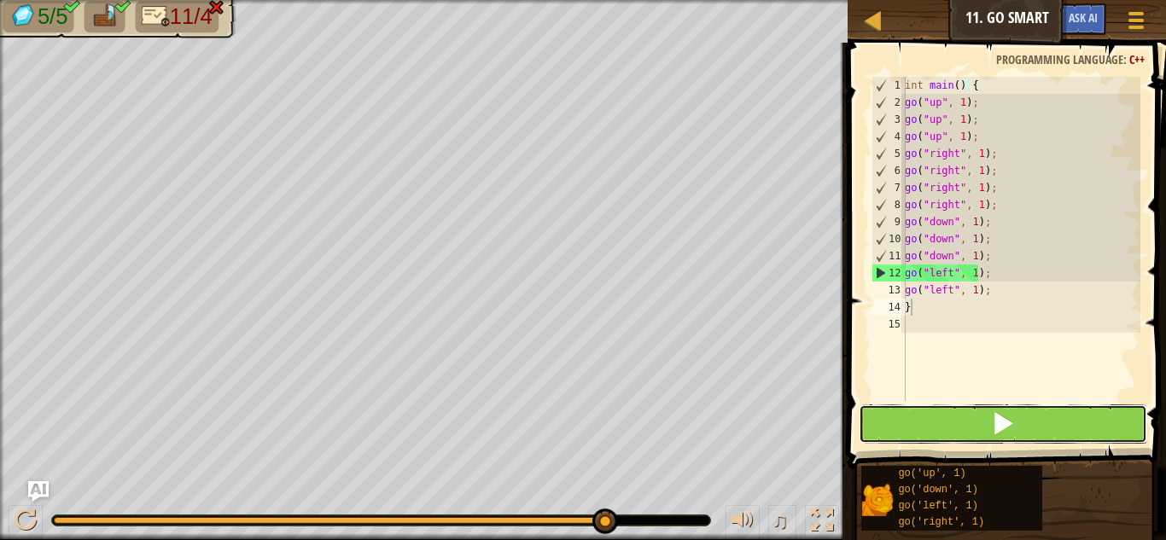
click at [919, 420] on button at bounding box center [1003, 424] width 289 height 39
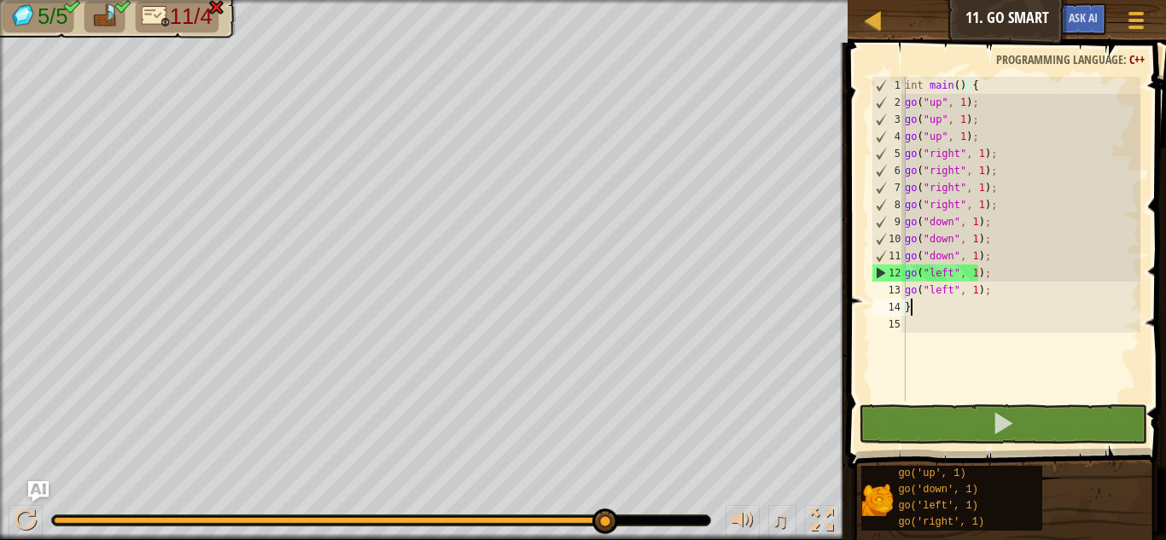
drag, startPoint x: 604, startPoint y: 518, endPoint x: 674, endPoint y: 498, distance: 72.1
